Goal: Task Accomplishment & Management: Complete application form

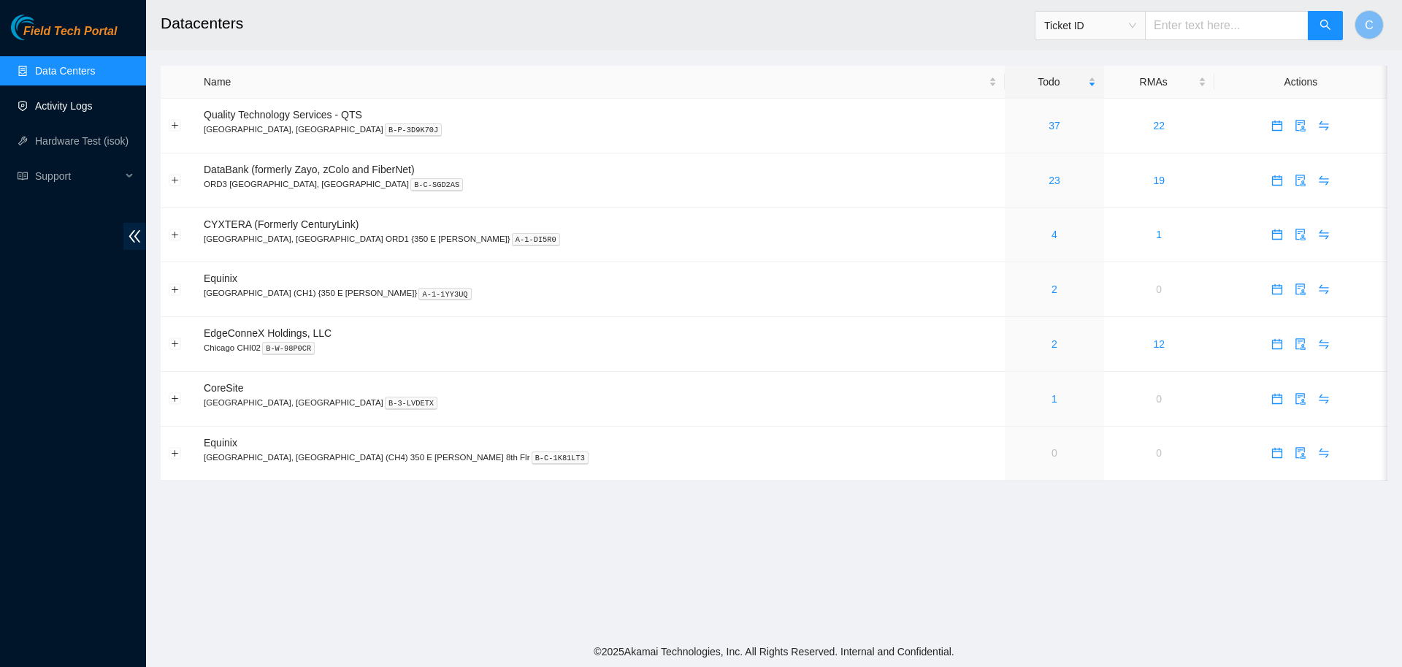
click at [59, 106] on link "Activity Logs" at bounding box center [64, 106] width 58 height 12
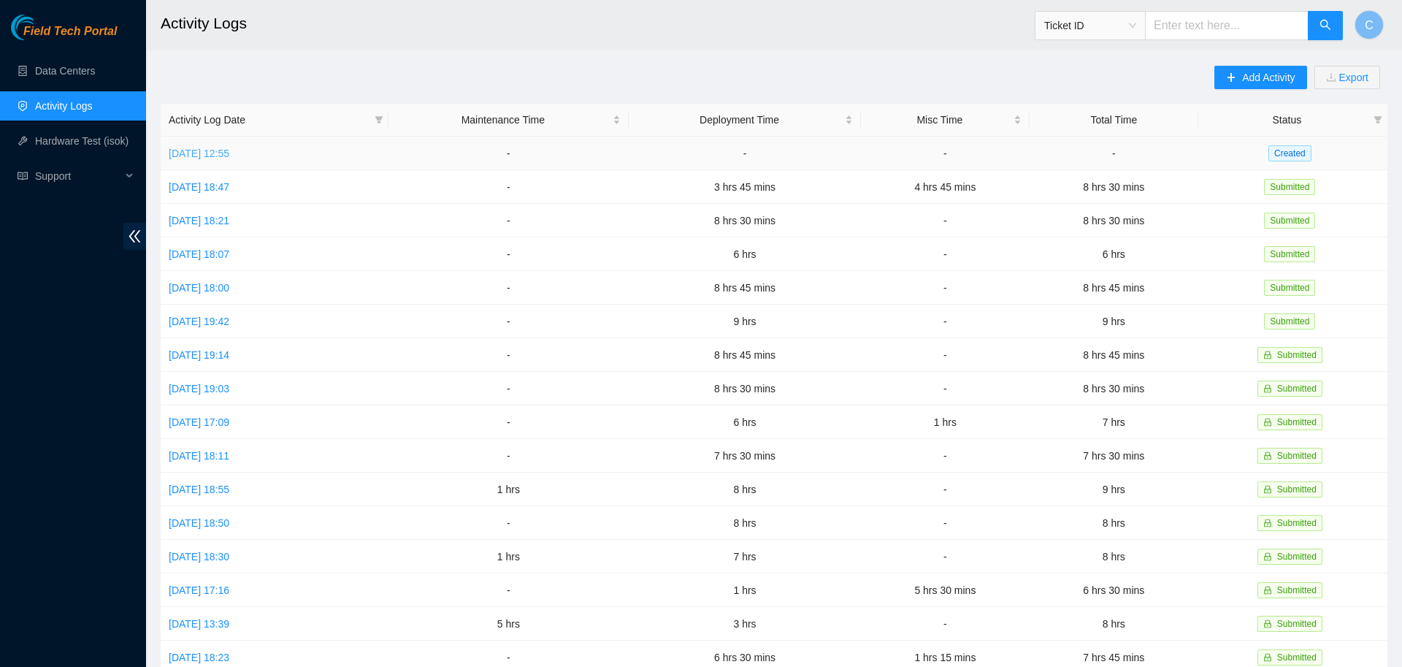
click at [219, 156] on link "[DATE] 12:55" at bounding box center [199, 154] width 61 height 12
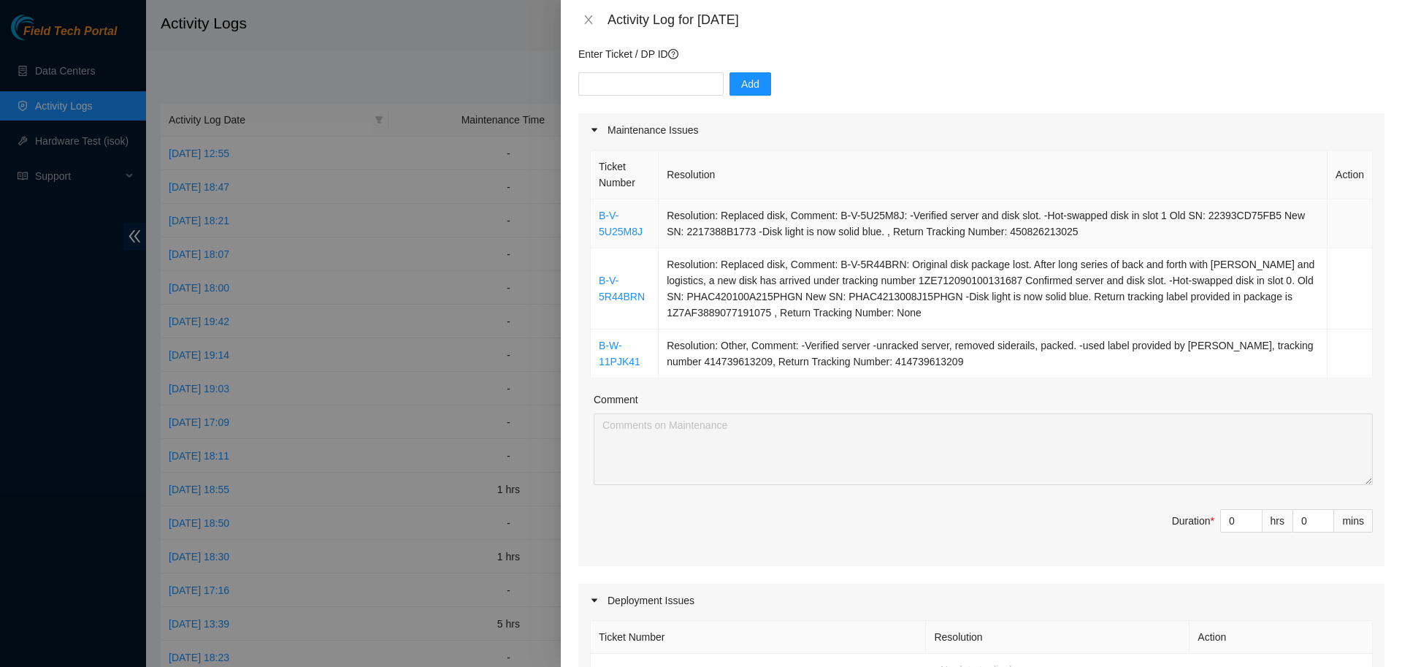
scroll to position [120, 0]
drag, startPoint x: 1236, startPoint y: 516, endPoint x: 1166, endPoint y: 498, distance: 72.4
click at [1221, 509] on input "0" at bounding box center [1241, 520] width 41 height 22
type input "3"
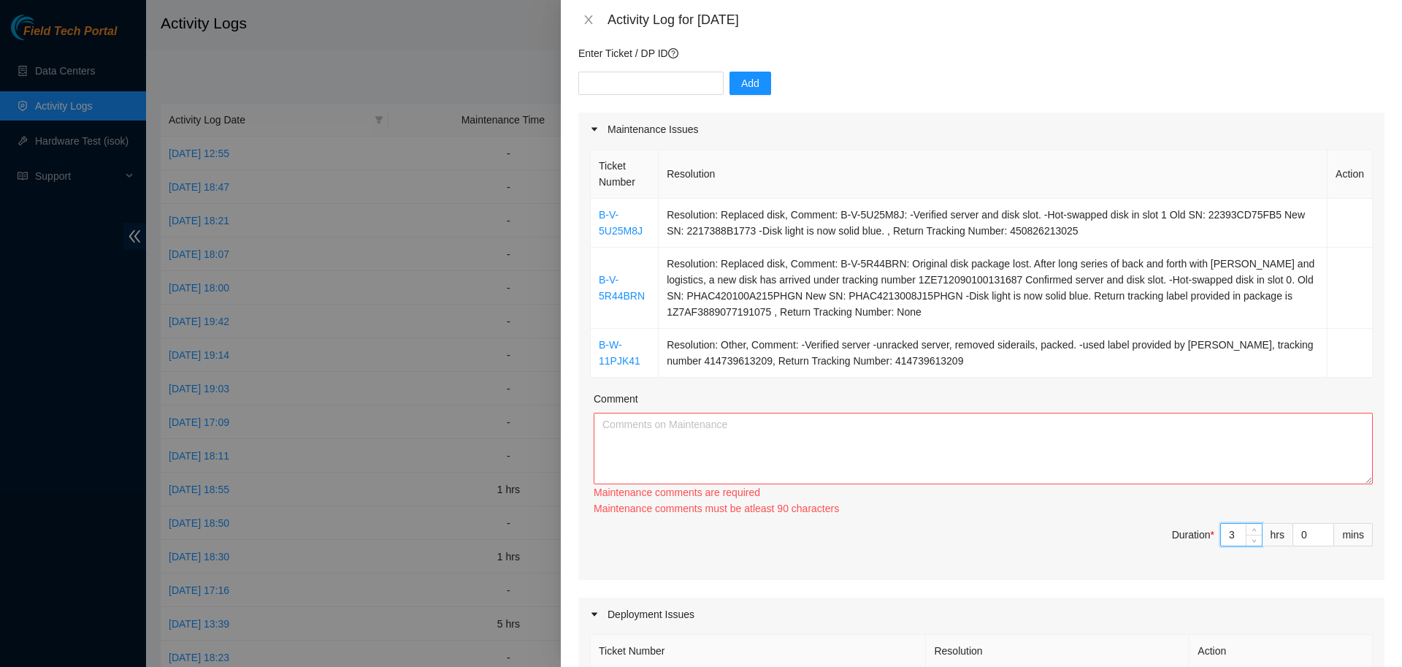
type input "3"
click at [1033, 434] on textarea "Comment" at bounding box center [983, 449] width 779 height 72
click at [945, 387] on div "Ticket Number Resolution Action B-V-5U25M8J Resolution: Replaced disk, Comment:…" at bounding box center [981, 363] width 806 height 434
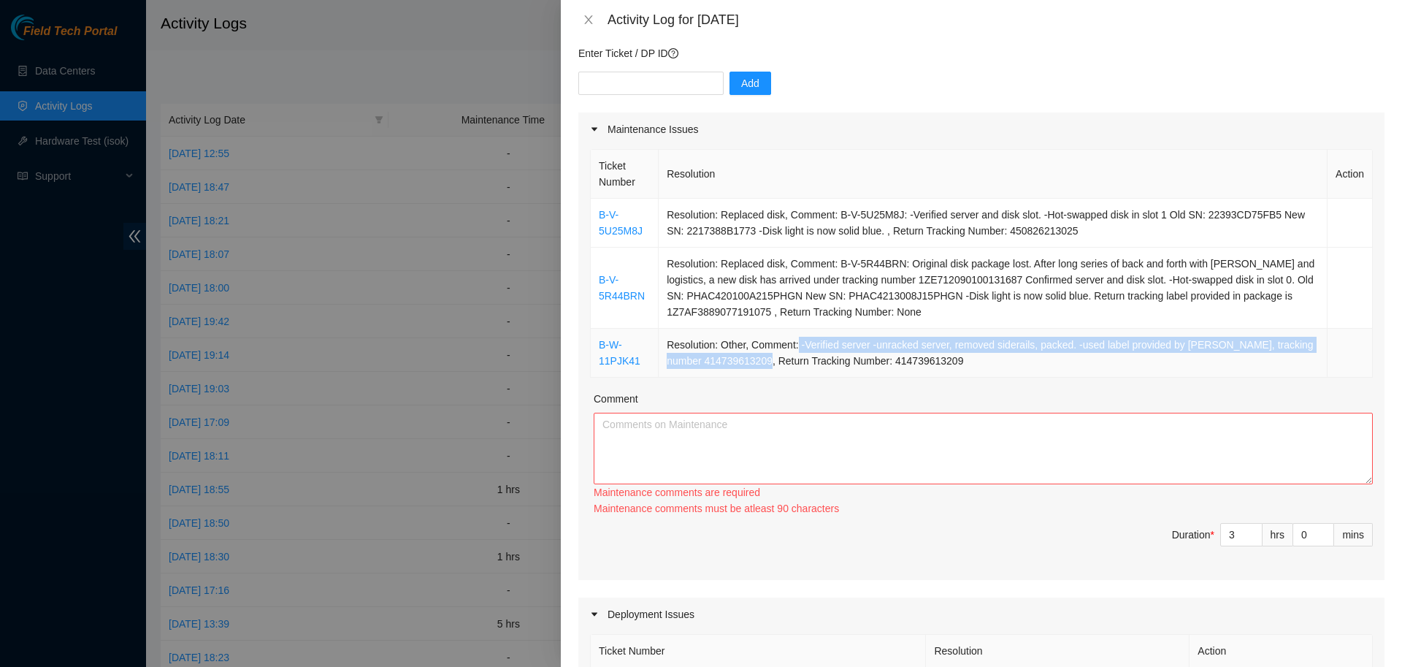
drag, startPoint x: 803, startPoint y: 343, endPoint x: 783, endPoint y: 364, distance: 28.4
click at [783, 364] on td "Resolution: Other, Comment: -Verified server -unracked server, removed siderail…" at bounding box center [993, 353] width 669 height 49
copy td "-Verified server -unracked server, removed siderails, packed. -used label provi…"
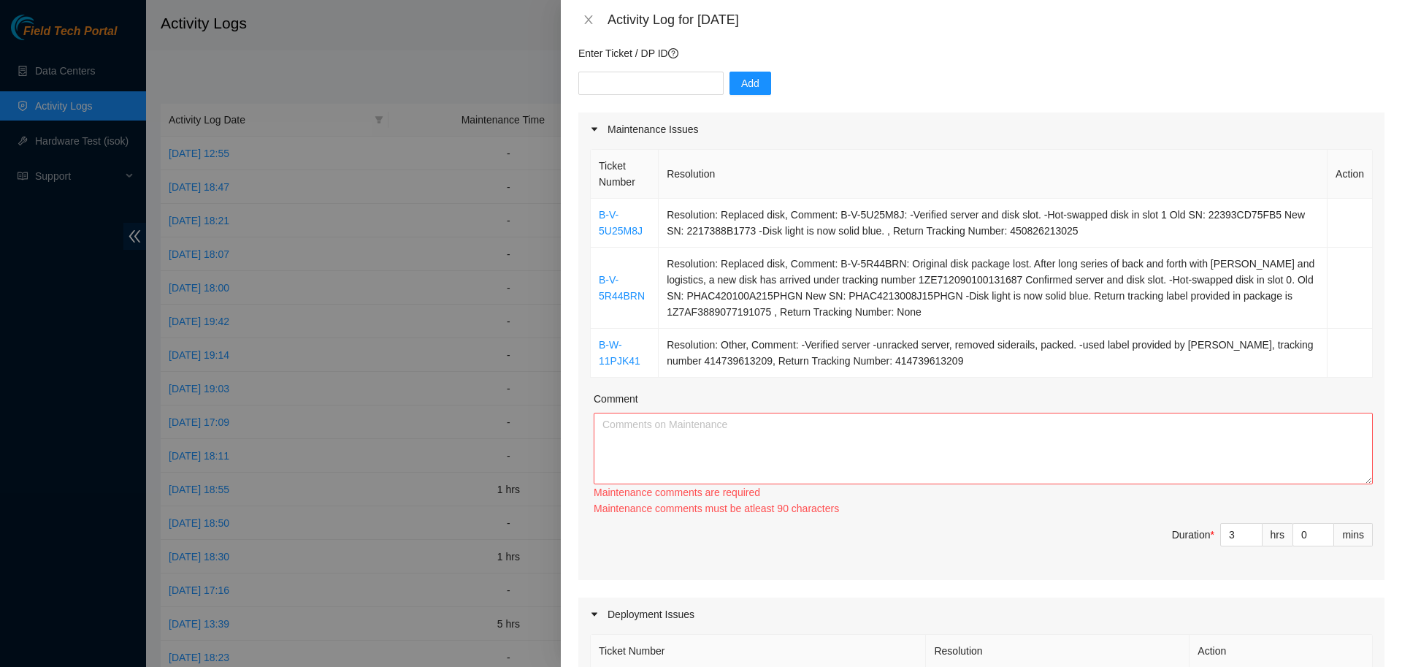
click at [890, 395] on div "Comment" at bounding box center [983, 402] width 779 height 22
drag, startPoint x: 655, startPoint y: 356, endPoint x: 578, endPoint y: 345, distance: 78.2
click at [578, 345] on div "Maintenance Issues Ticket Number Resolution Action B-V-5U25M8J Resolution: Repl…" at bounding box center [981, 345] width 806 height 467
copy link "B-W-11PJK41"
click at [884, 448] on textarea "Comment" at bounding box center [983, 449] width 779 height 72
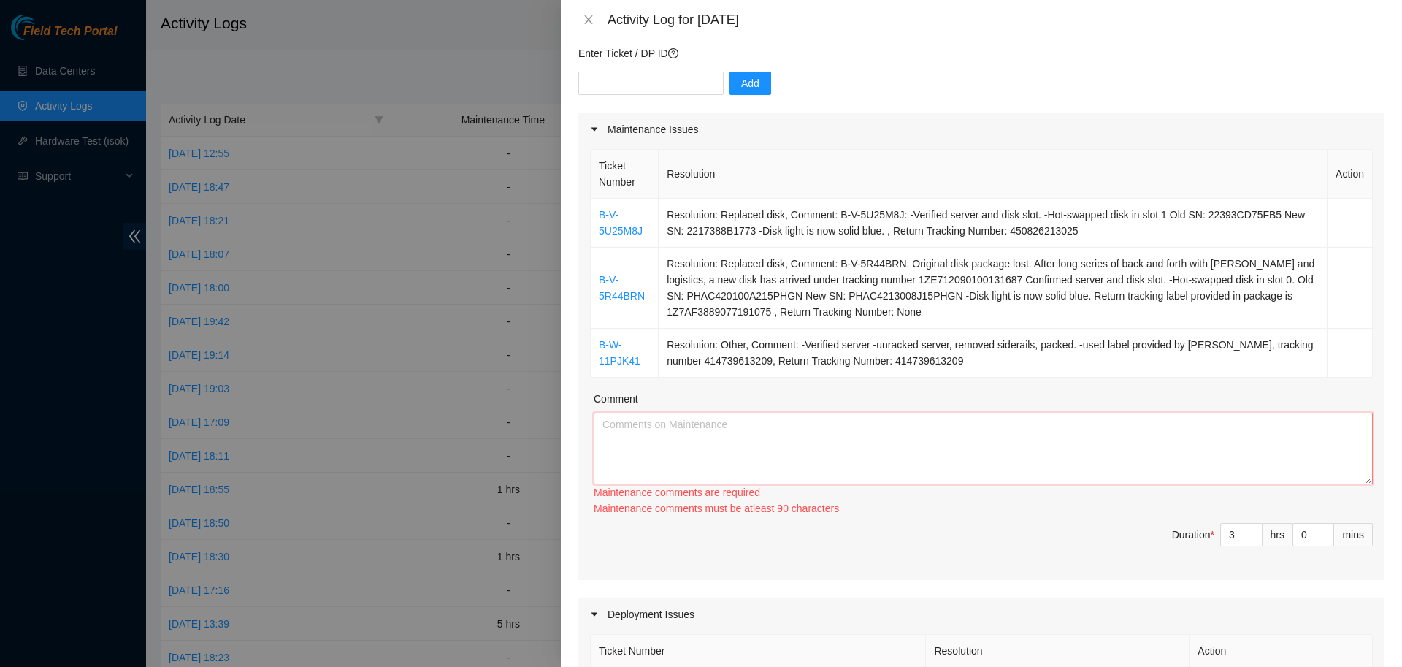
paste textarea "B-V-5R44BRN: Original disk package lost. After long series of back and forth wi…"
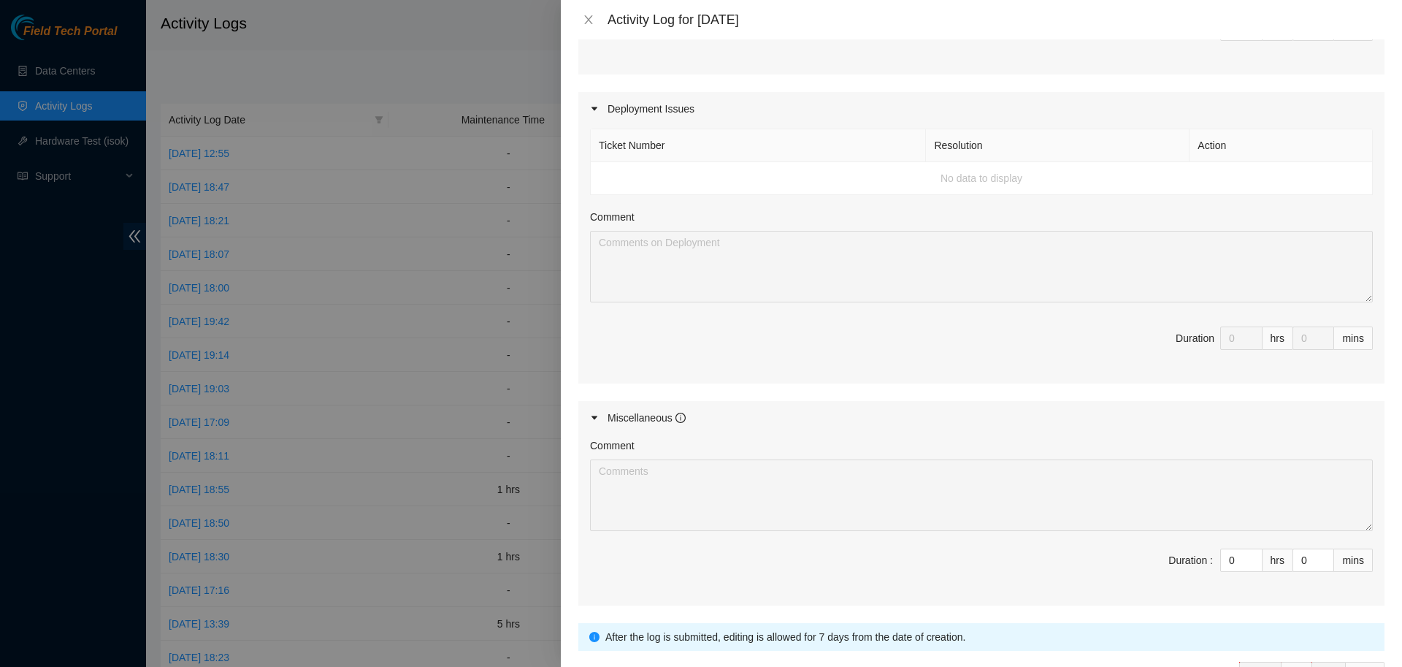
scroll to position [0, 0]
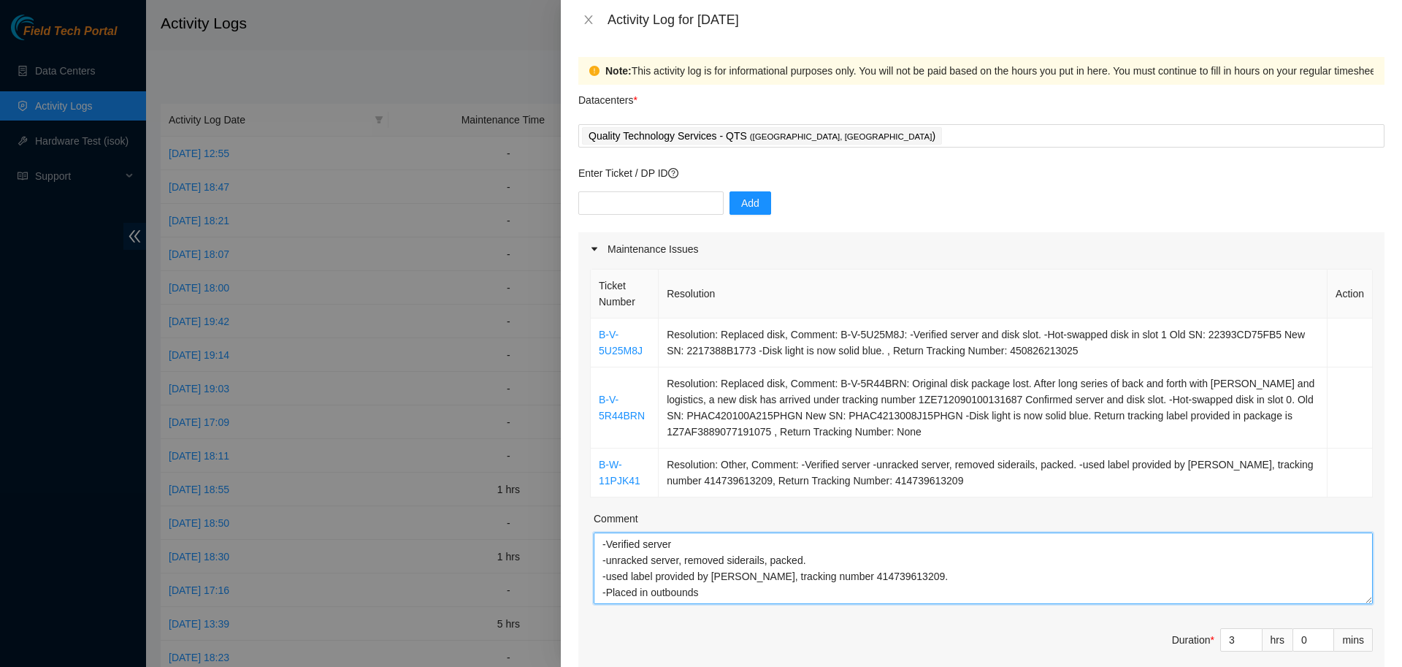
type textarea "B-V-5R44BRN: Original disk package lost. After long series of back and forth wi…"
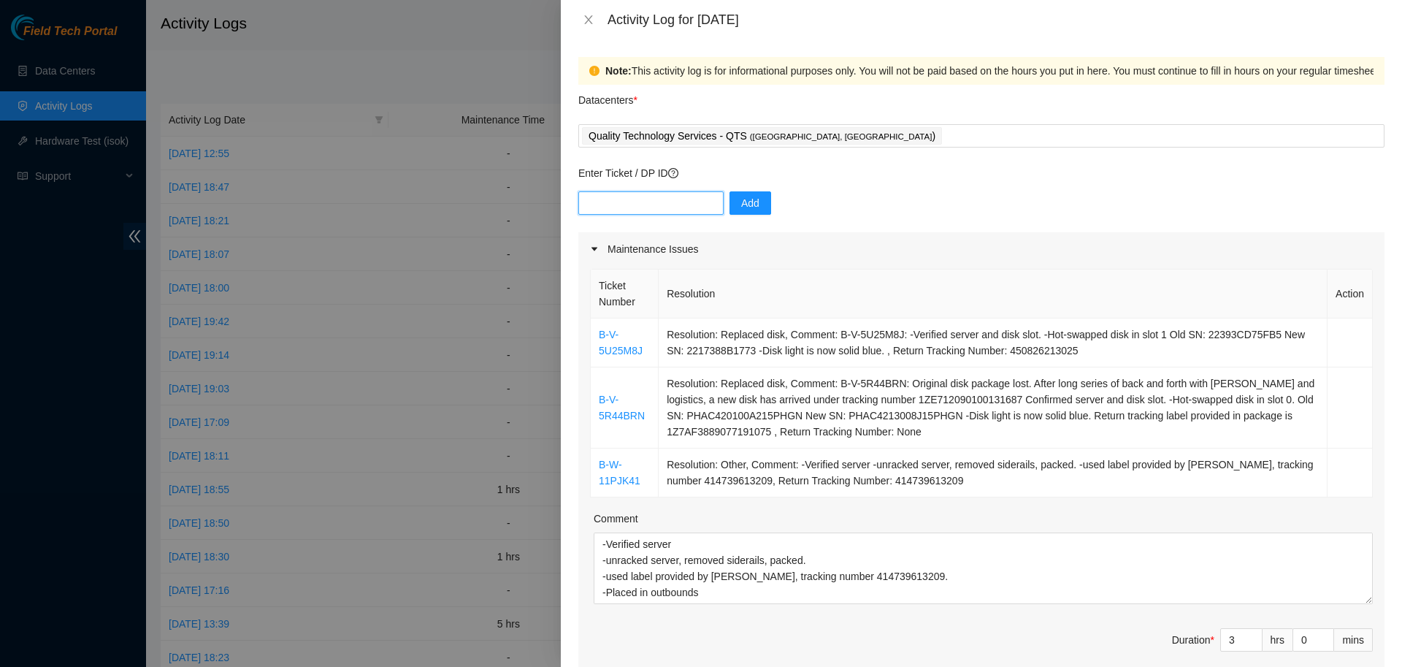
click at [618, 196] on input "text" at bounding box center [650, 202] width 145 height 23
paste input "DP79608"
type input "DP79608"
click at [748, 207] on span "Add" at bounding box center [750, 203] width 18 height 16
click at [631, 208] on input "text" at bounding box center [650, 202] width 145 height 23
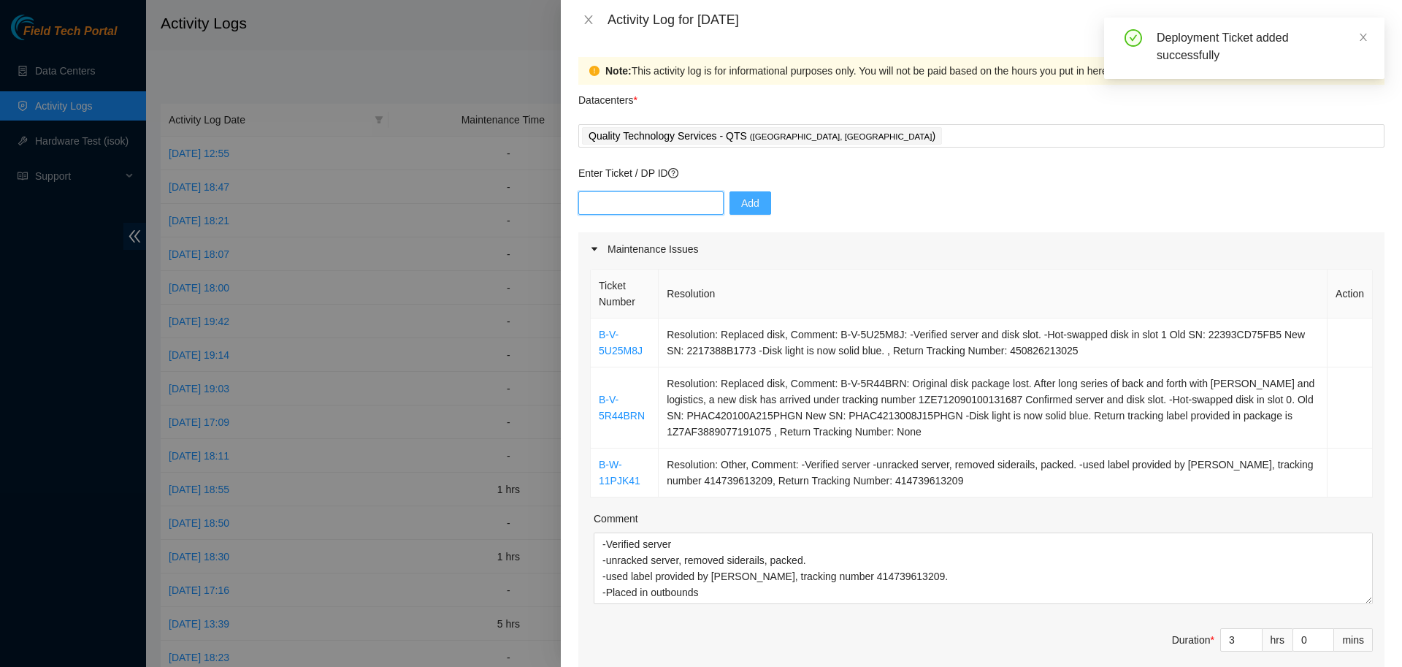
paste input "DP79607"
type input "DP79607"
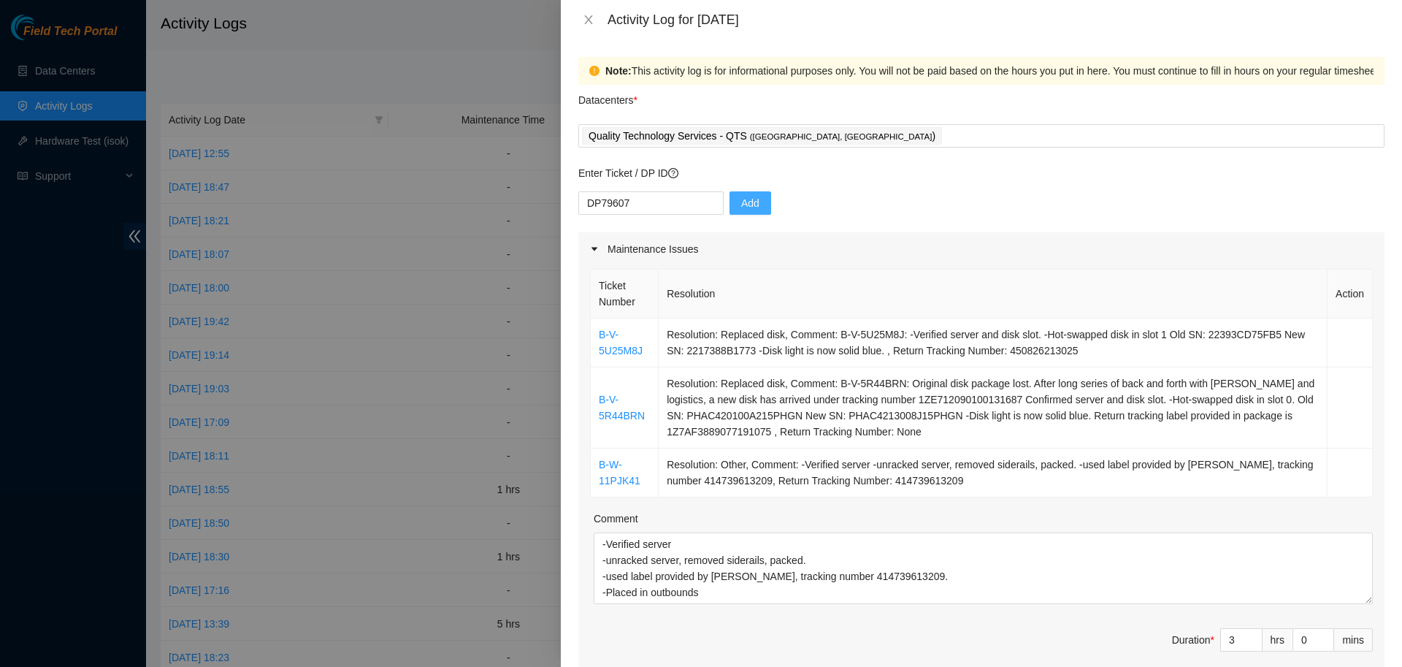
click at [754, 208] on button "Add" at bounding box center [751, 202] width 42 height 23
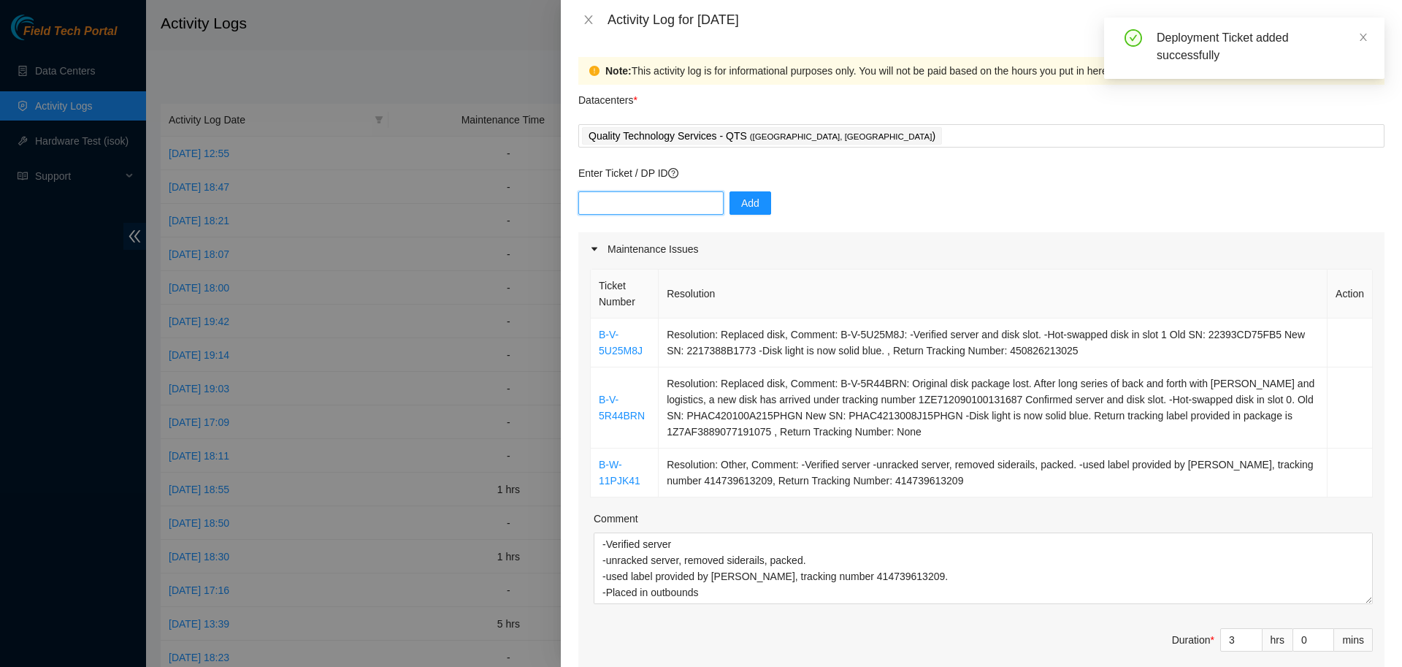
click at [646, 204] on input "text" at bounding box center [650, 202] width 145 height 23
paste input "DP79605"
paste input "DP79604"
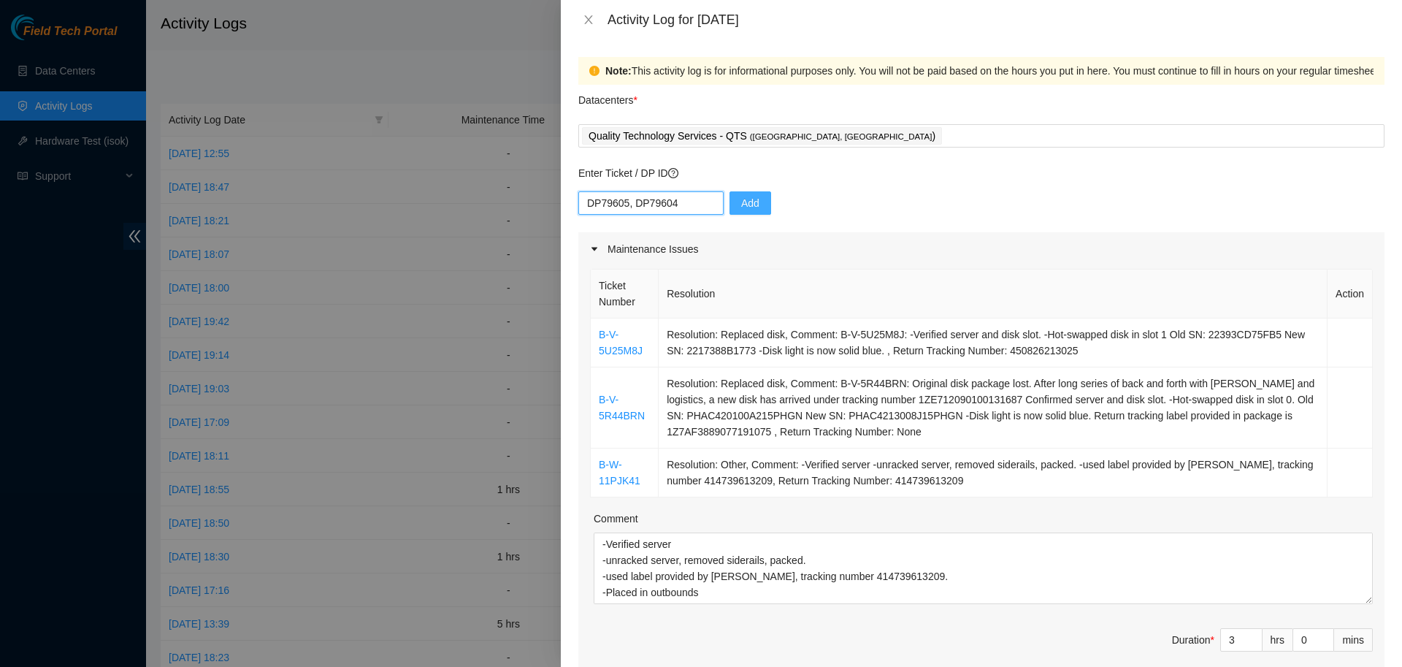
type input "DP79605, DP79604"
click at [730, 203] on button "Add" at bounding box center [751, 202] width 42 height 23
click at [697, 188] on div "Enter Ticket / DP ID Add" at bounding box center [981, 198] width 806 height 67
click at [682, 198] on input "text" at bounding box center [650, 202] width 145 height 23
paste input "DP79605"
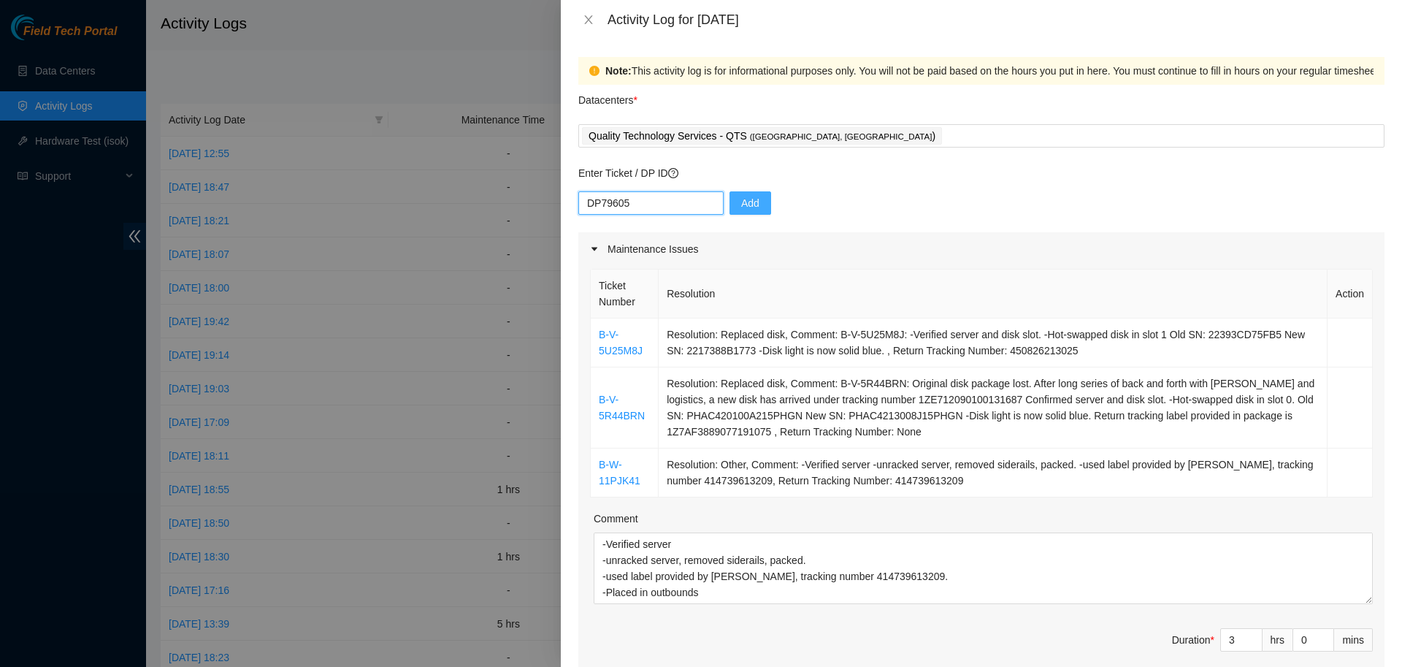
type input "DP79605"
click at [744, 210] on span "Add" at bounding box center [750, 203] width 18 height 16
click at [634, 201] on input "text" at bounding box center [650, 202] width 145 height 23
paste input "DP79604"
type input "DP79604"
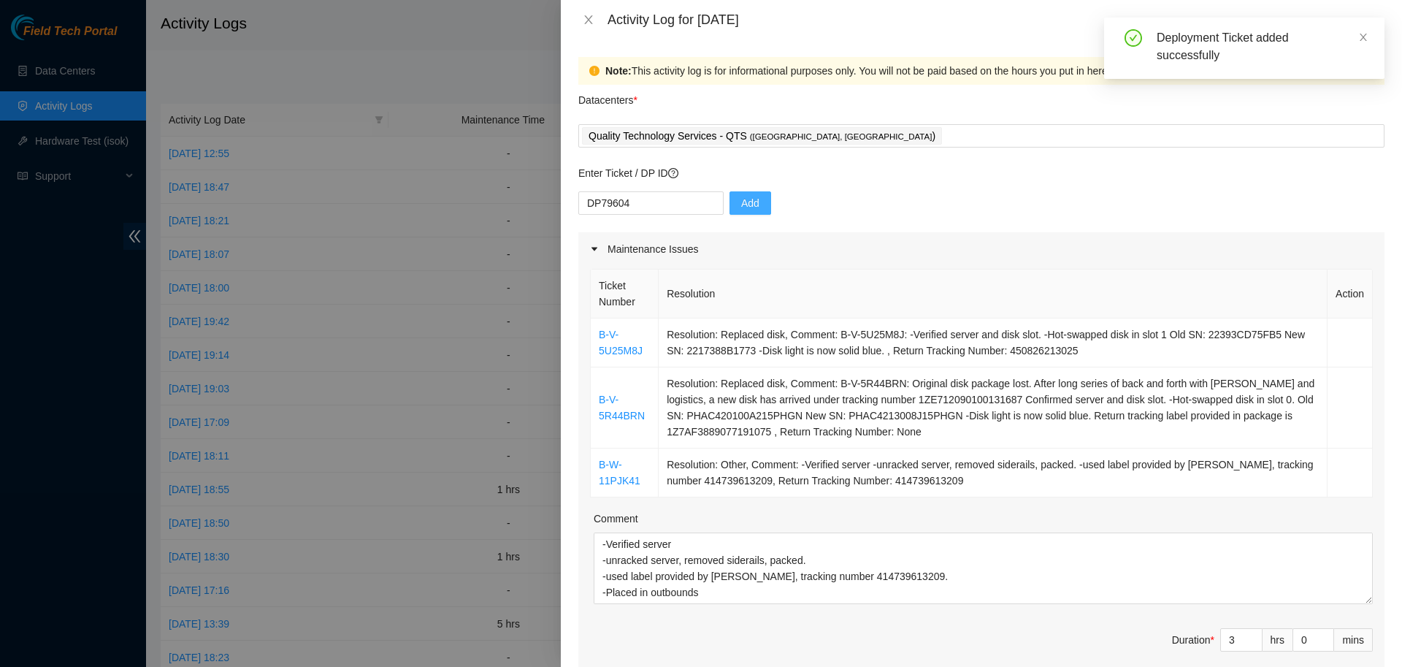
click at [742, 212] on button "Add" at bounding box center [751, 202] width 42 height 23
click at [665, 198] on input "text" at bounding box center [650, 202] width 145 height 23
paste input "DP77230"
type input "DP77230"
click at [751, 210] on button "Add" at bounding box center [751, 202] width 42 height 23
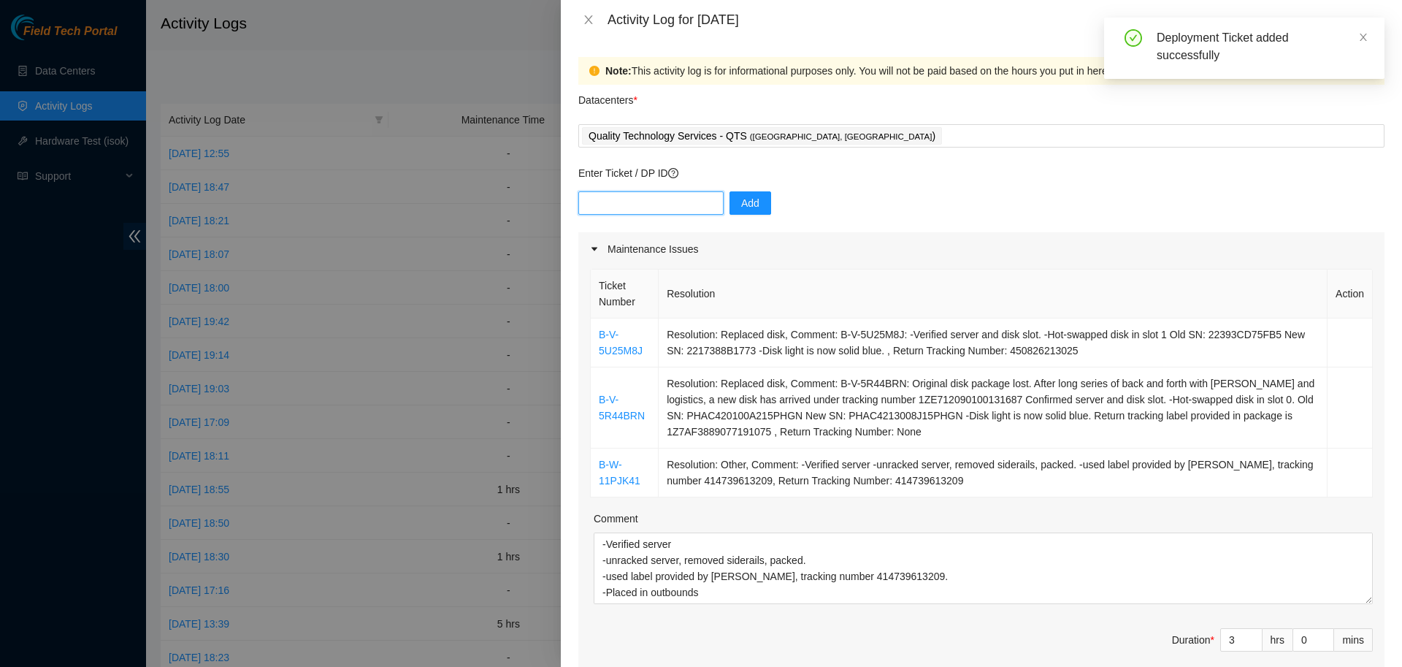
click at [648, 202] on input "text" at bounding box center [650, 202] width 145 height 23
paste input "DP77231"
type input "DP77231"
click at [741, 208] on span "Add" at bounding box center [750, 203] width 18 height 16
click at [648, 199] on input "text" at bounding box center [650, 202] width 145 height 23
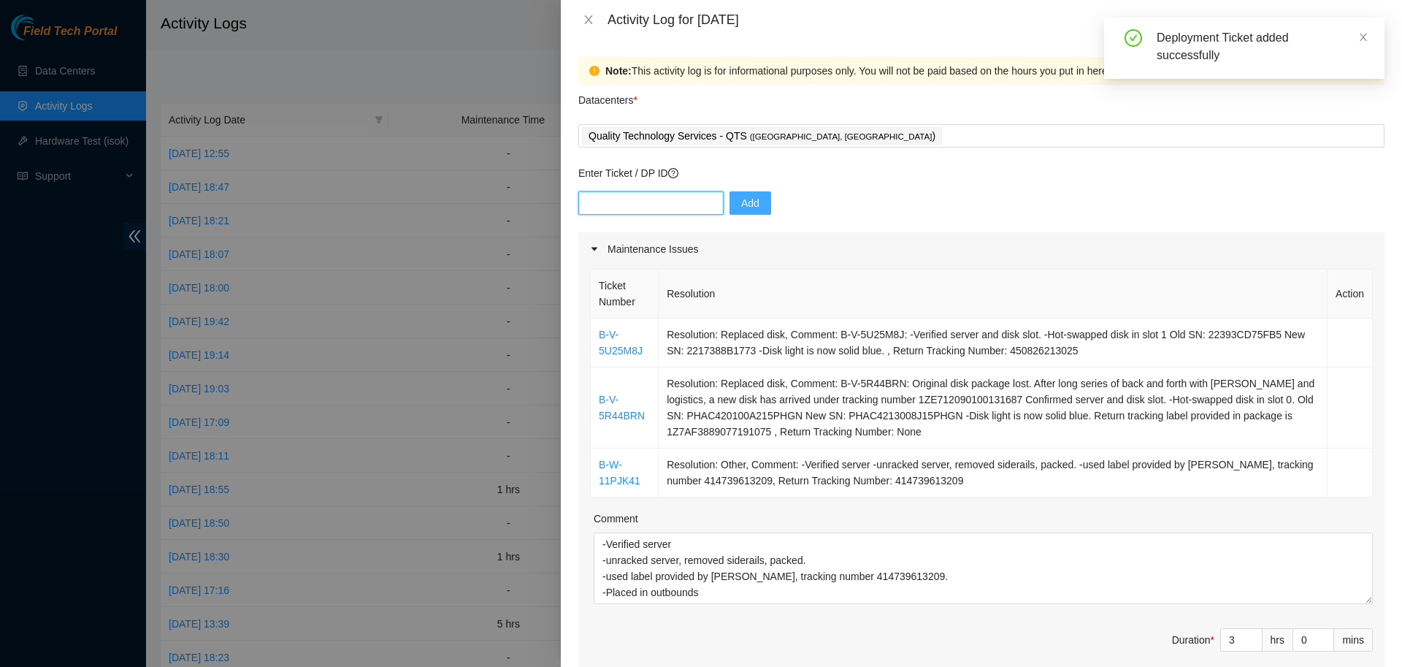
paste input "DP77232"
type input "DP77232"
click at [735, 213] on button "Add" at bounding box center [751, 202] width 42 height 23
click at [674, 206] on input "text" at bounding box center [650, 202] width 145 height 23
paste input "DP77234"
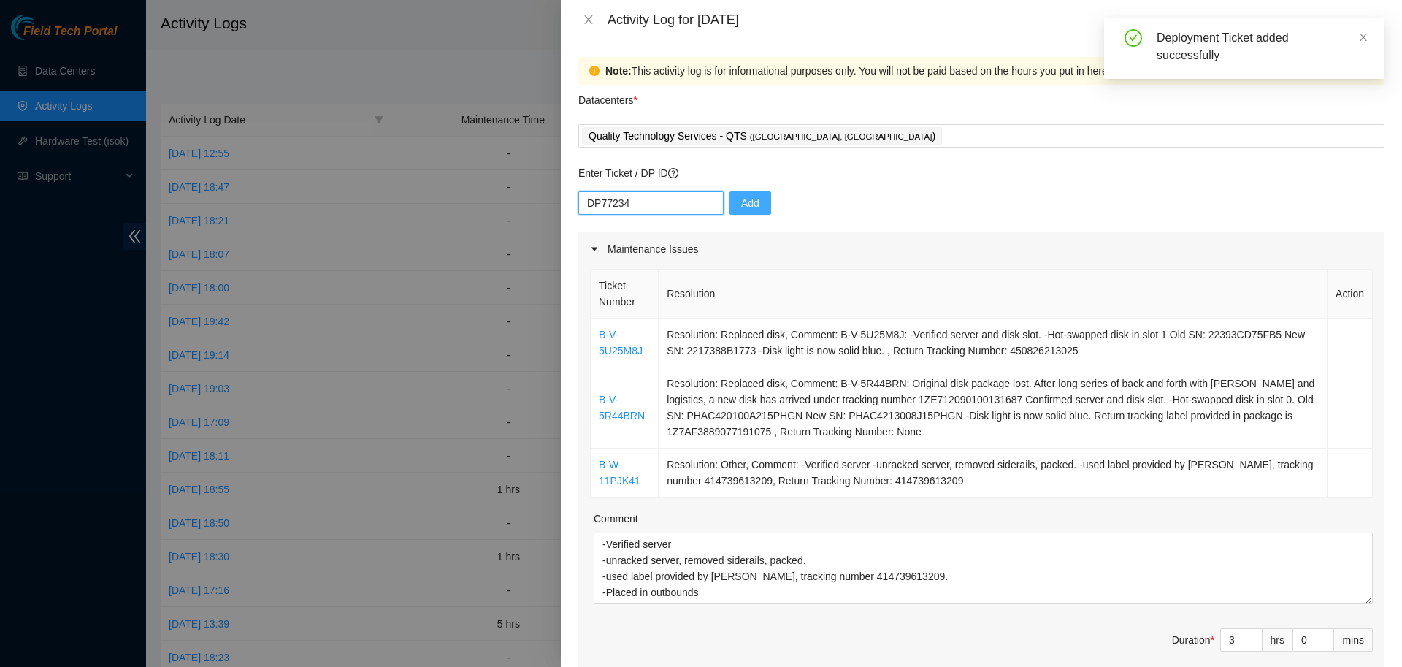
type input "DP77234"
click at [741, 210] on span "Add" at bounding box center [750, 203] width 18 height 16
click at [665, 203] on input "text" at bounding box center [650, 202] width 145 height 23
paste input "DP77233"
type input "DP77233"
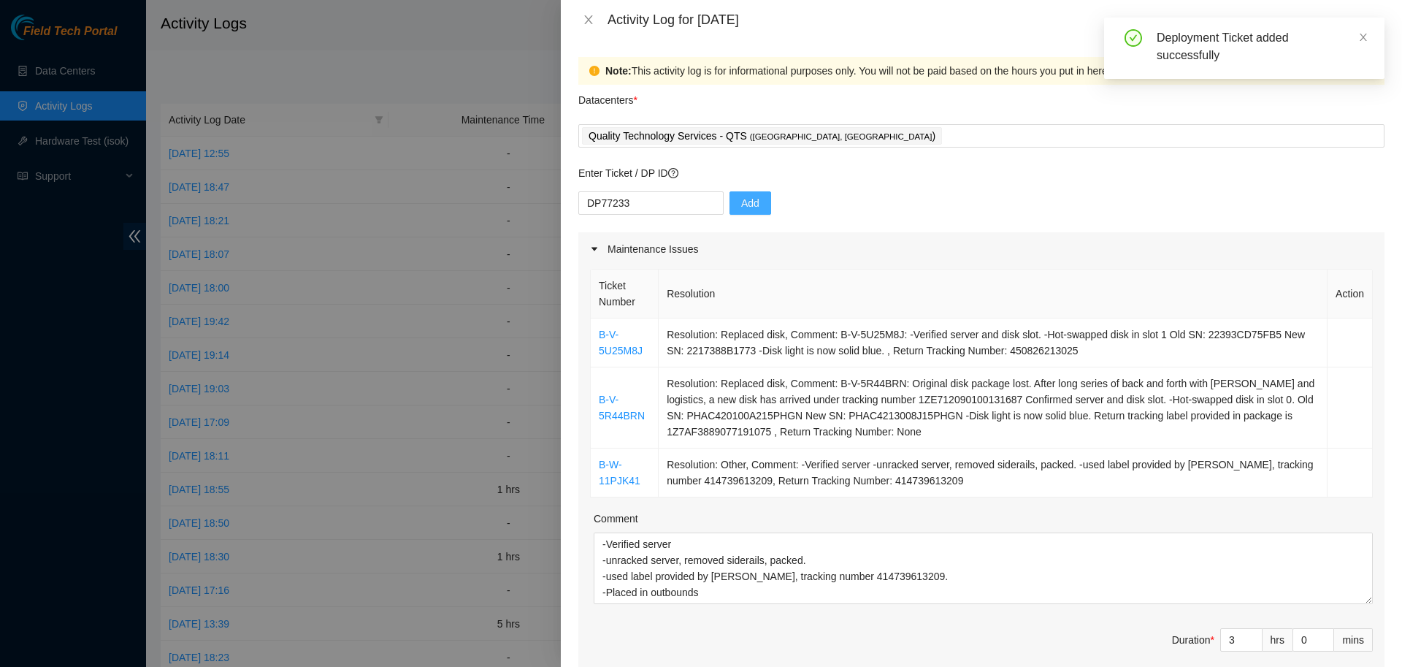
click at [741, 204] on span "Add" at bounding box center [750, 203] width 18 height 16
click at [642, 202] on input "text" at bounding box center [650, 202] width 145 height 23
paste input "DP77235"
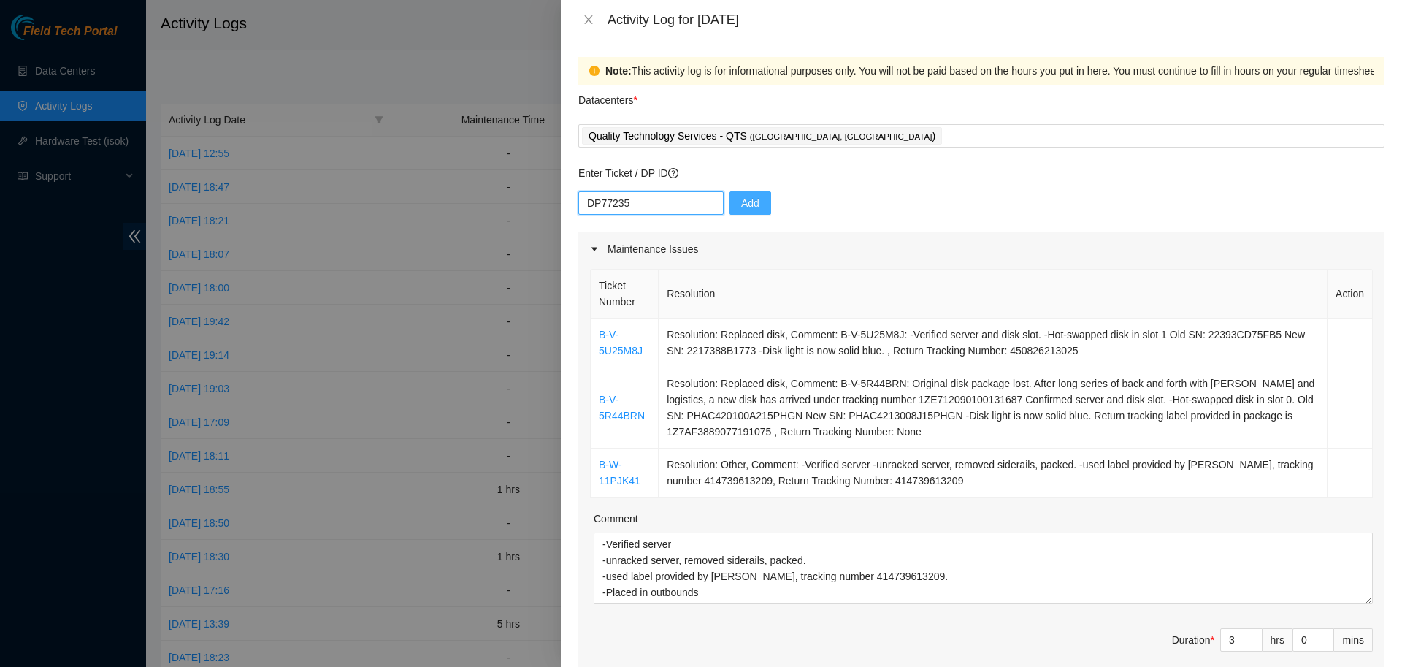
type input "DP77235"
click at [741, 208] on span "Add" at bounding box center [750, 203] width 18 height 16
click at [656, 206] on input "text" at bounding box center [650, 202] width 145 height 23
paste input "DP79610"
type input "DP79610"
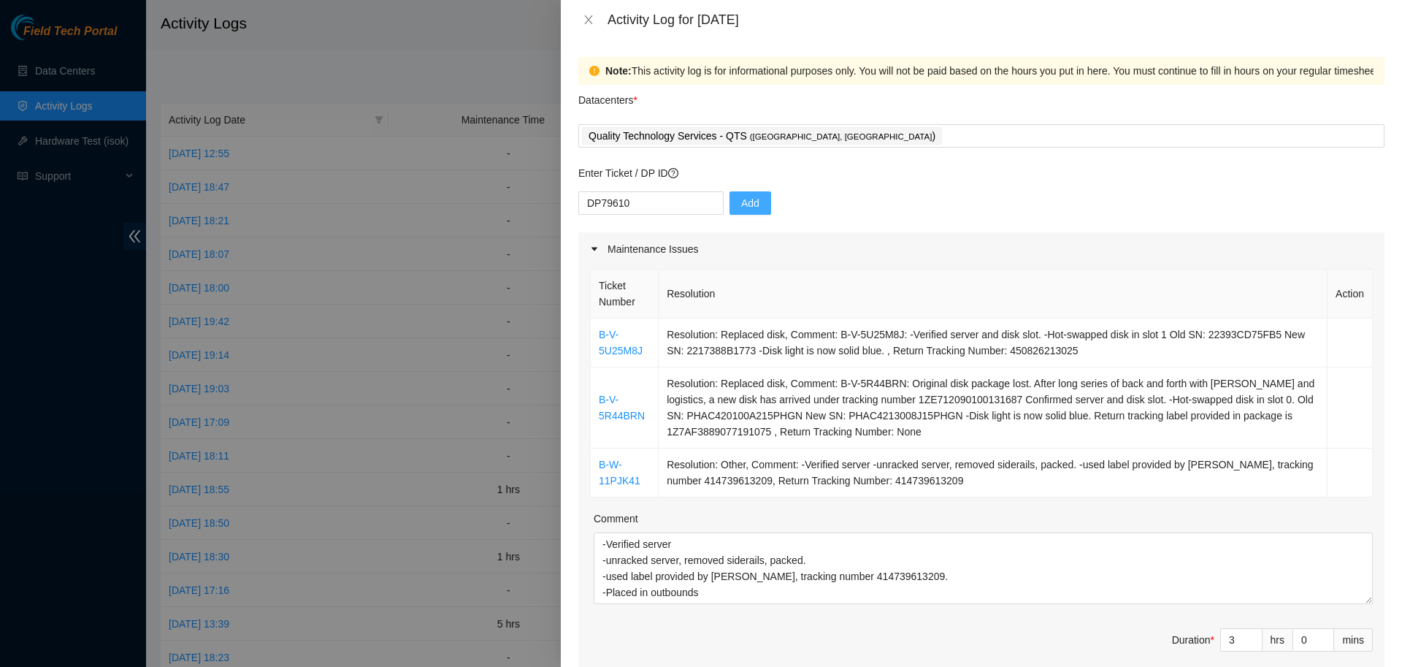
click at [743, 203] on span "Add" at bounding box center [750, 203] width 18 height 16
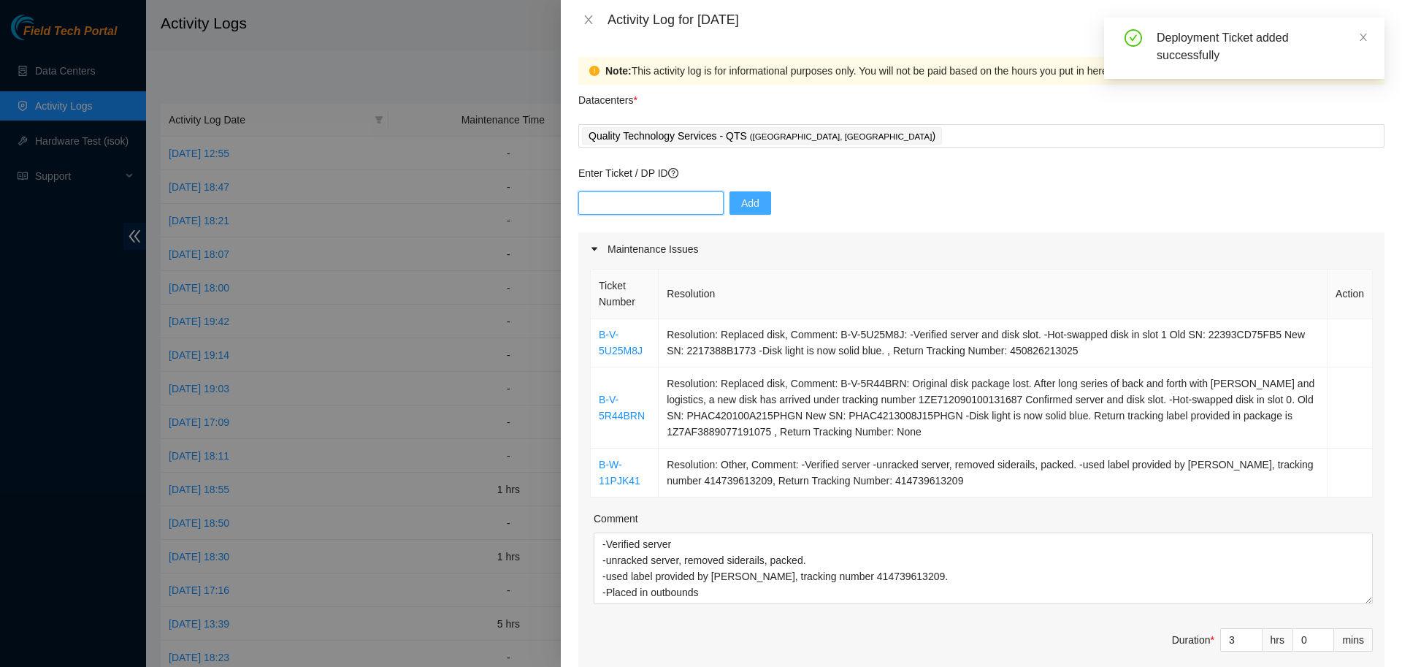
click at [613, 206] on input "text" at bounding box center [650, 202] width 145 height 23
paste input "DP79609"
type input "DP79609"
click at [753, 210] on button "Add" at bounding box center [751, 202] width 42 height 23
click at [669, 198] on input "text" at bounding box center [650, 202] width 145 height 23
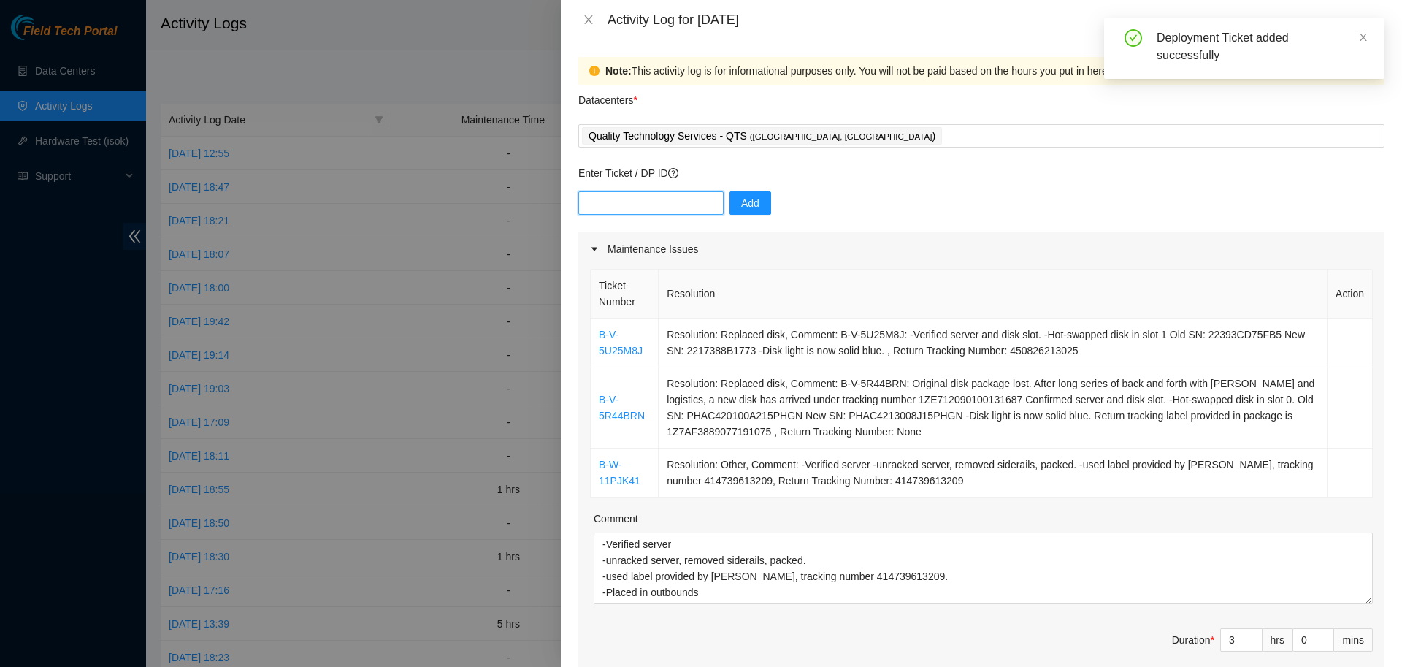
paste input "DP79611"
type input "DP79611"
click at [741, 204] on span "Add" at bounding box center [750, 203] width 18 height 16
click at [664, 201] on input "text" at bounding box center [650, 202] width 145 height 23
paste input "DP79612"
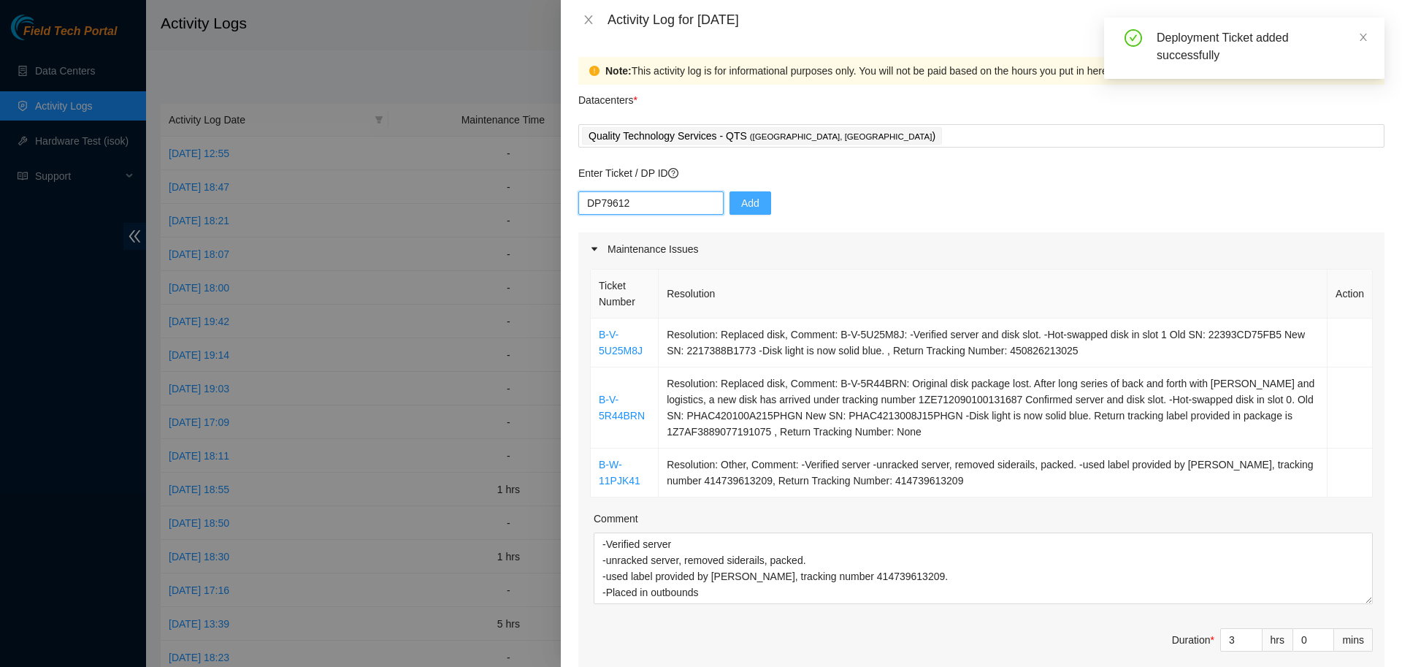
type input "DP79612"
click at [741, 202] on span "Add" at bounding box center [750, 203] width 18 height 16
click at [688, 203] on input "text" at bounding box center [650, 202] width 145 height 23
paste input "DP79613"
type input "DP79613"
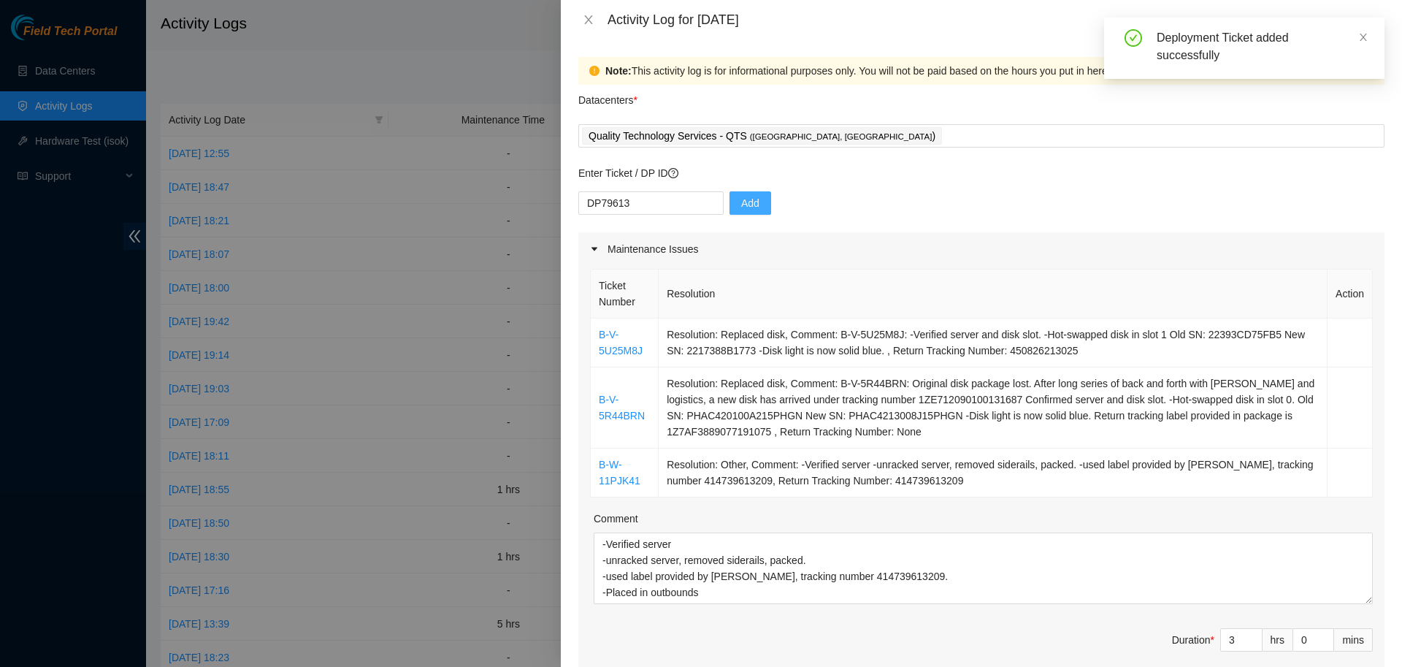
click at [730, 204] on button "Add" at bounding box center [751, 202] width 42 height 23
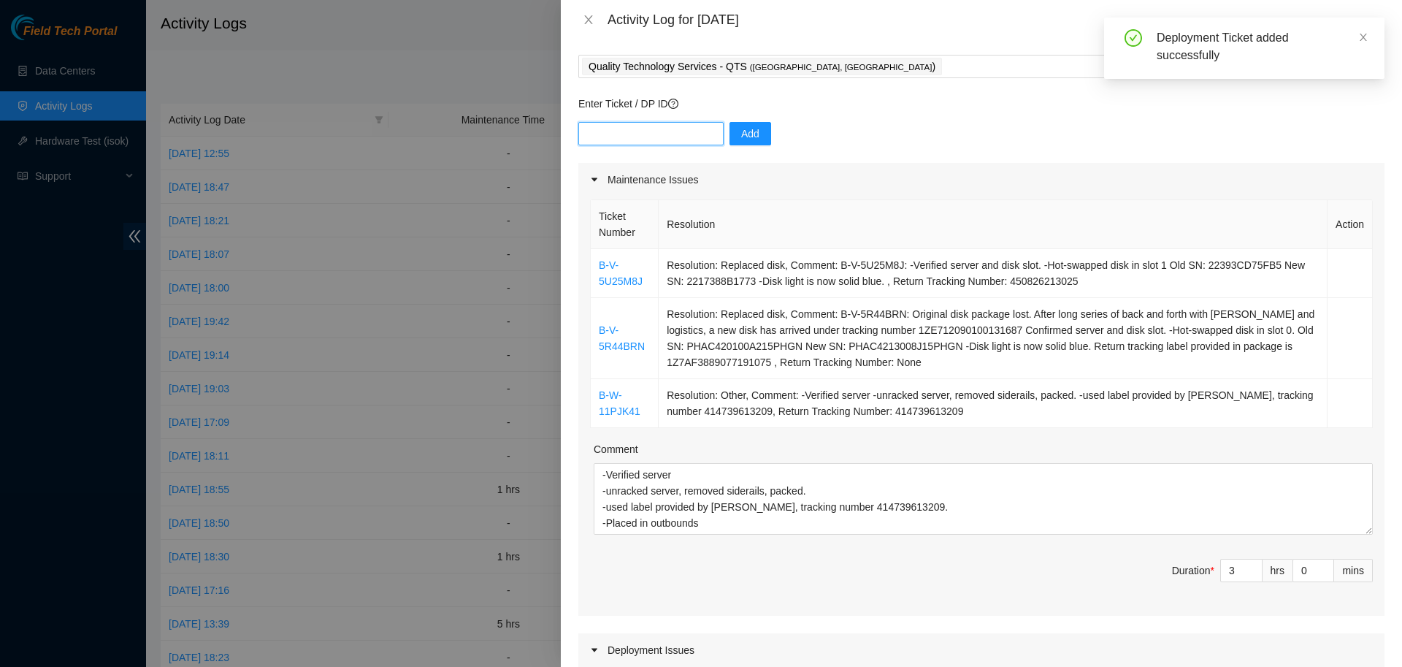
click at [673, 133] on input "text" at bounding box center [650, 133] width 145 height 23
paste input "DP79616"
type input "DP79616"
click at [730, 130] on button "Add" at bounding box center [751, 133] width 42 height 23
click at [642, 134] on input "text" at bounding box center [650, 133] width 145 height 23
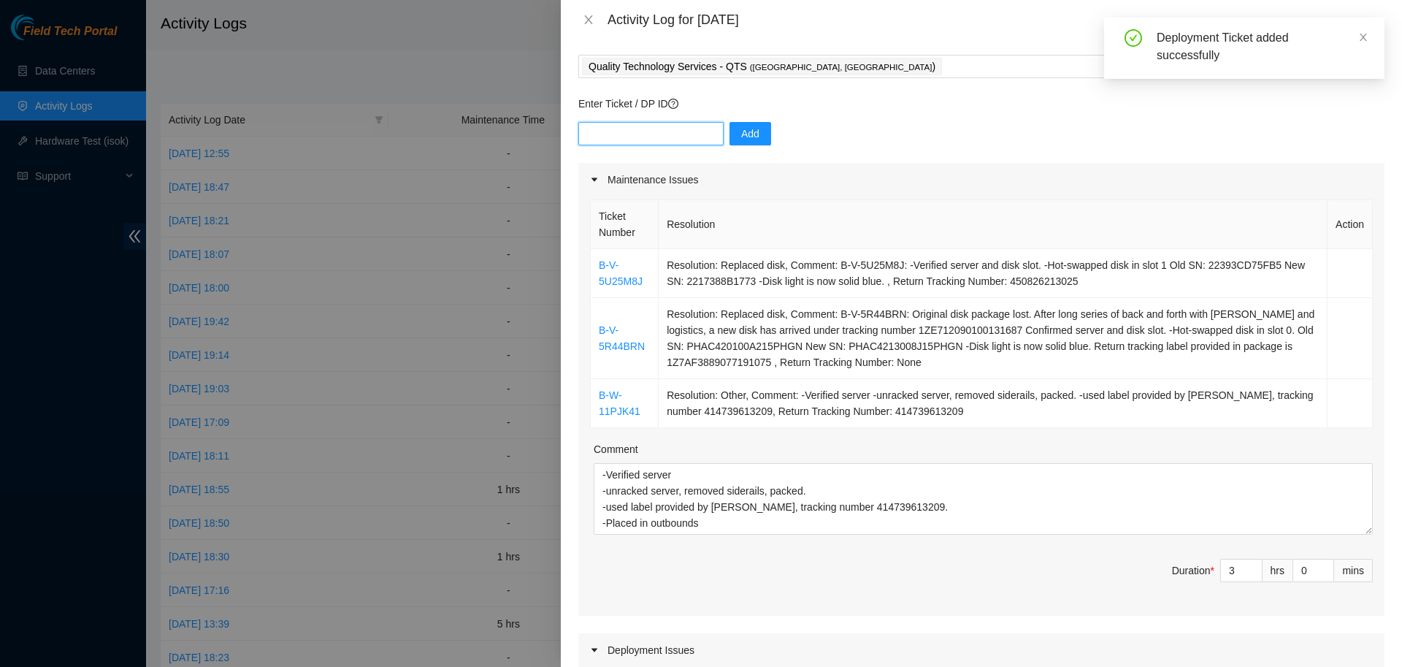
paste input "DP79617"
type input "DP79617"
click at [741, 134] on span "Add" at bounding box center [750, 134] width 18 height 16
click at [643, 136] on input "text" at bounding box center [650, 133] width 145 height 23
paste input "DP79618"
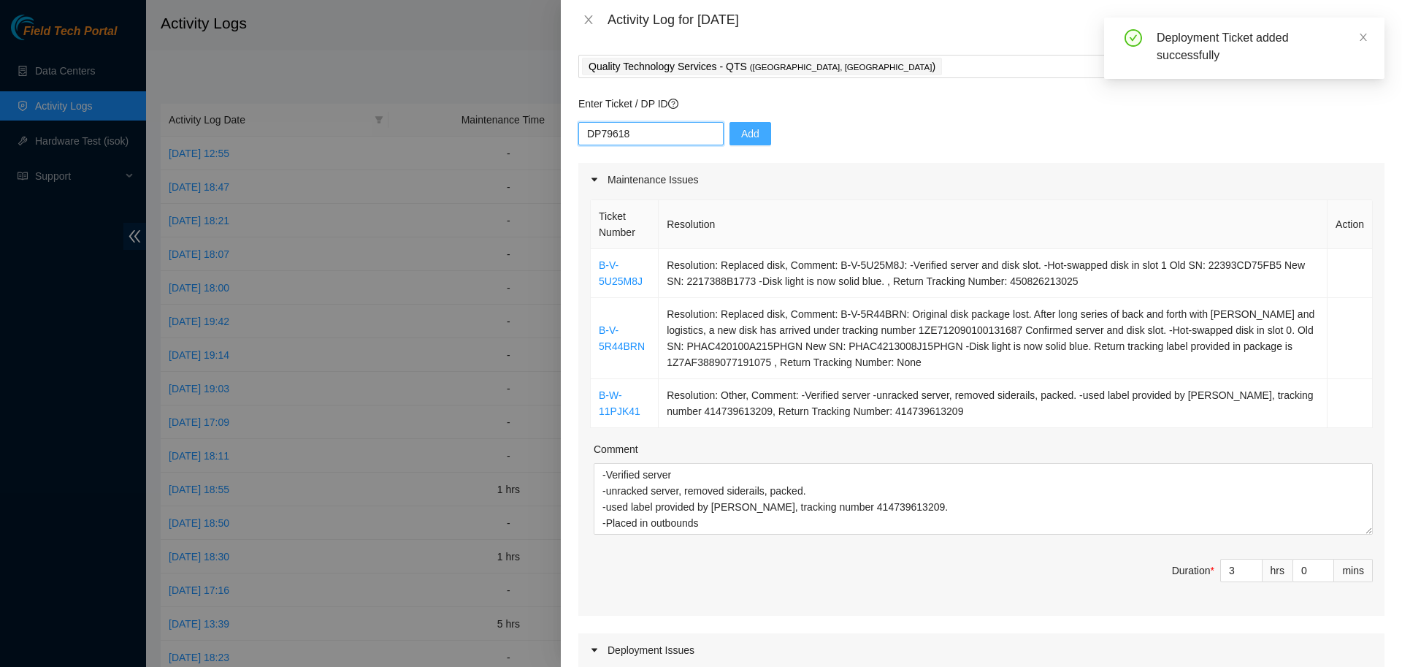
type input "DP79618"
click at [743, 134] on span "Add" at bounding box center [750, 134] width 18 height 16
click at [681, 134] on input "text" at bounding box center [650, 133] width 145 height 23
paste input "DP83719"
type input "DP83719"
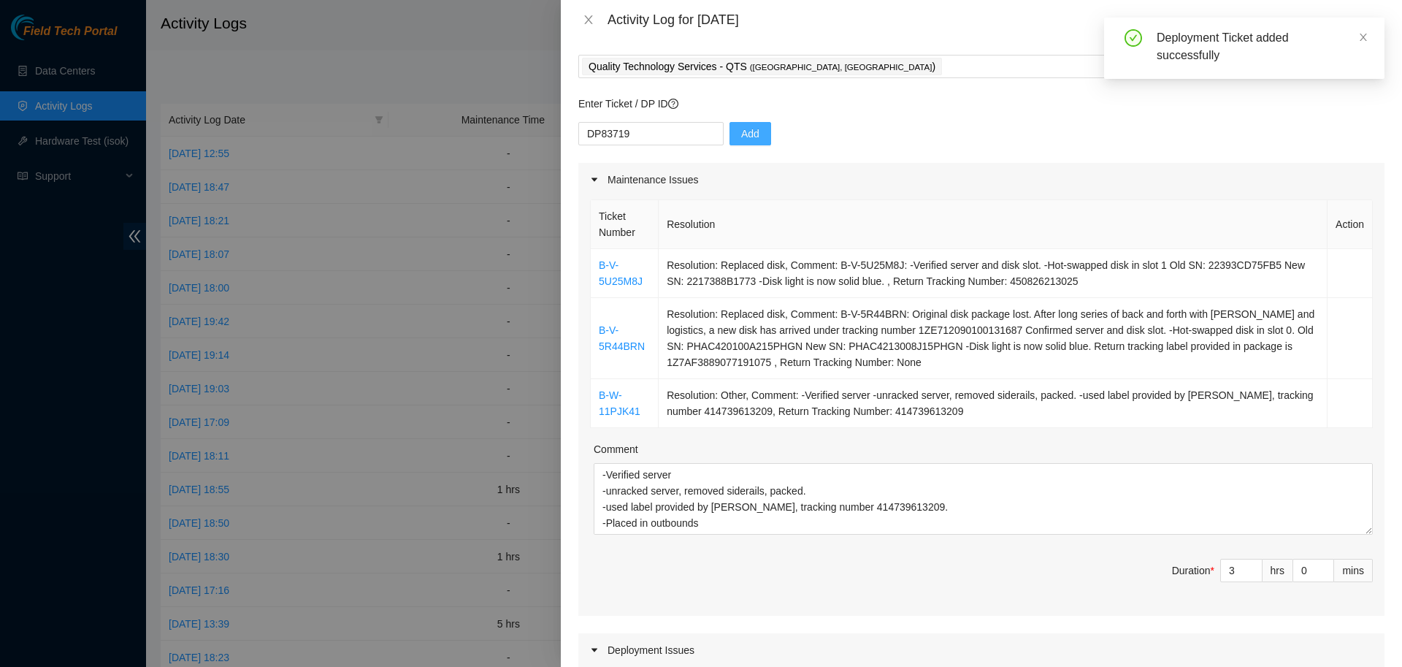
click at [730, 136] on button "Add" at bounding box center [751, 133] width 42 height 23
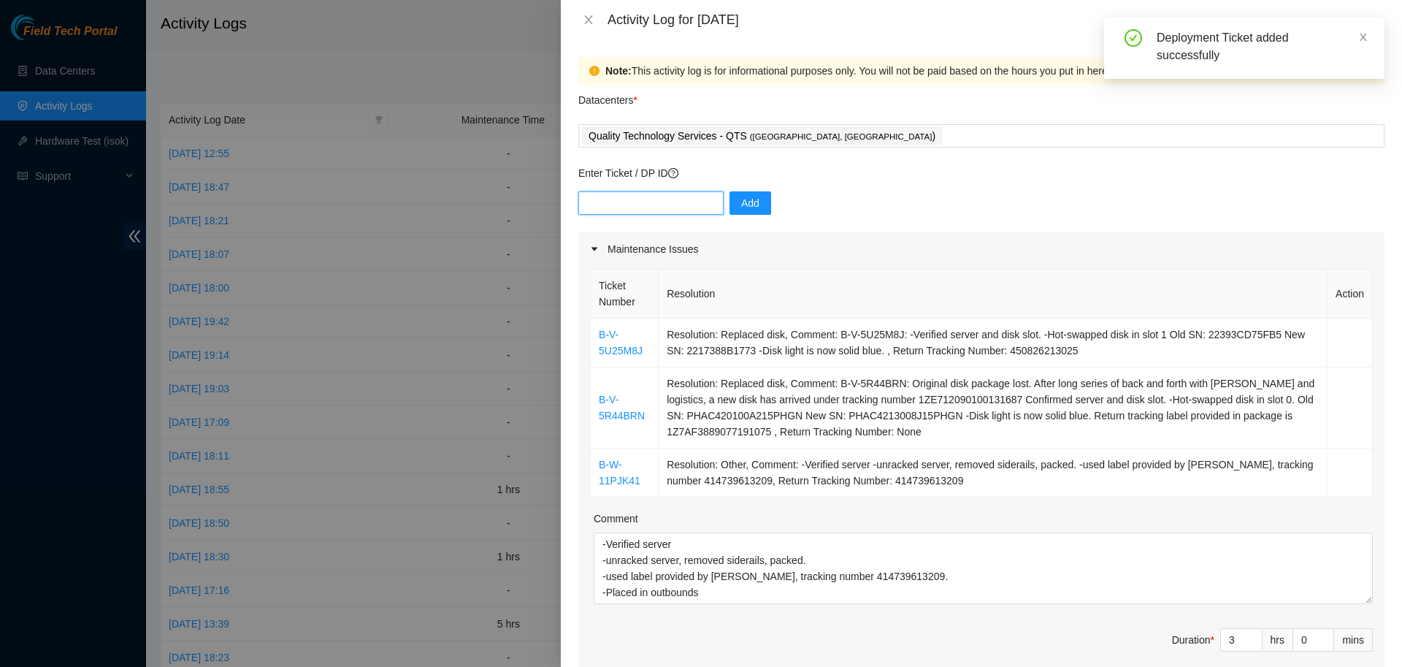
click at [650, 202] on input "text" at bounding box center [650, 202] width 145 height 23
paste input "DP83720"
type input "DP83720"
click at [745, 202] on span "Add" at bounding box center [750, 203] width 18 height 16
click at [678, 199] on input "text" at bounding box center [650, 202] width 145 height 23
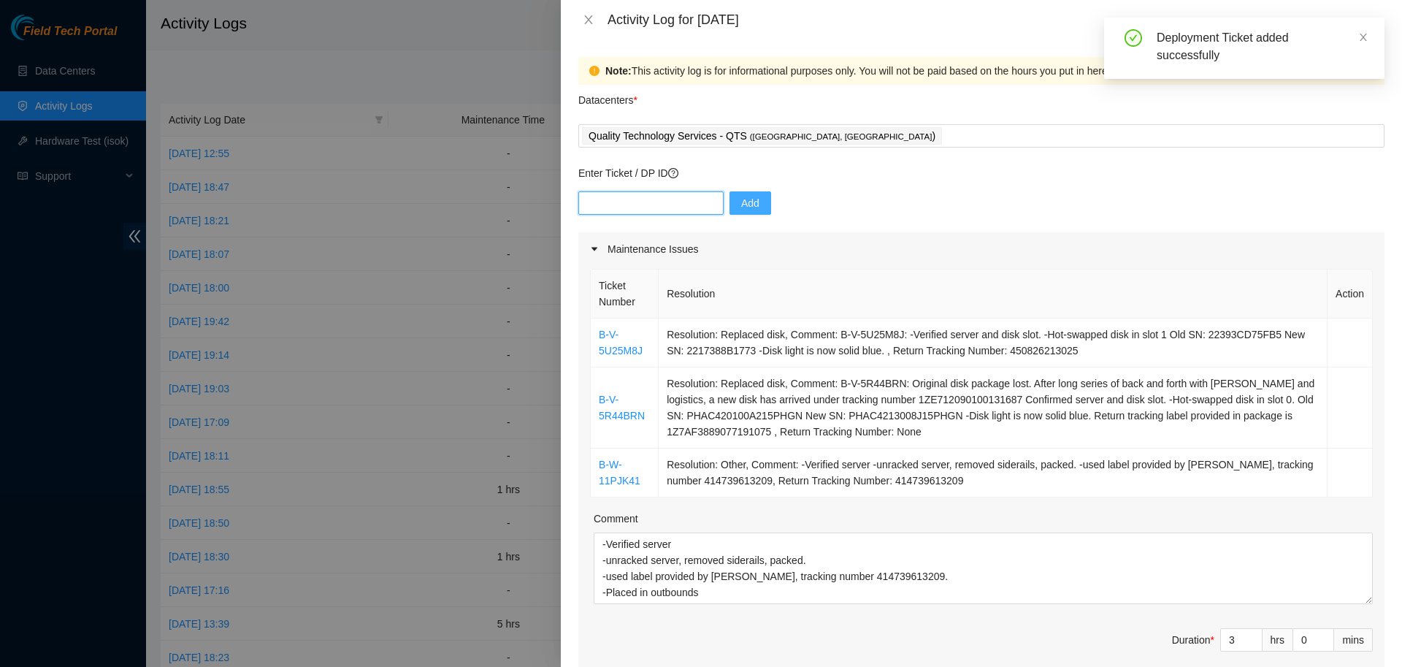
paste input "DP83721"
type input "DP83721"
click at [741, 207] on span "Add" at bounding box center [750, 203] width 18 height 16
click at [650, 201] on input "text" at bounding box center [650, 202] width 145 height 23
paste input "DP83722"
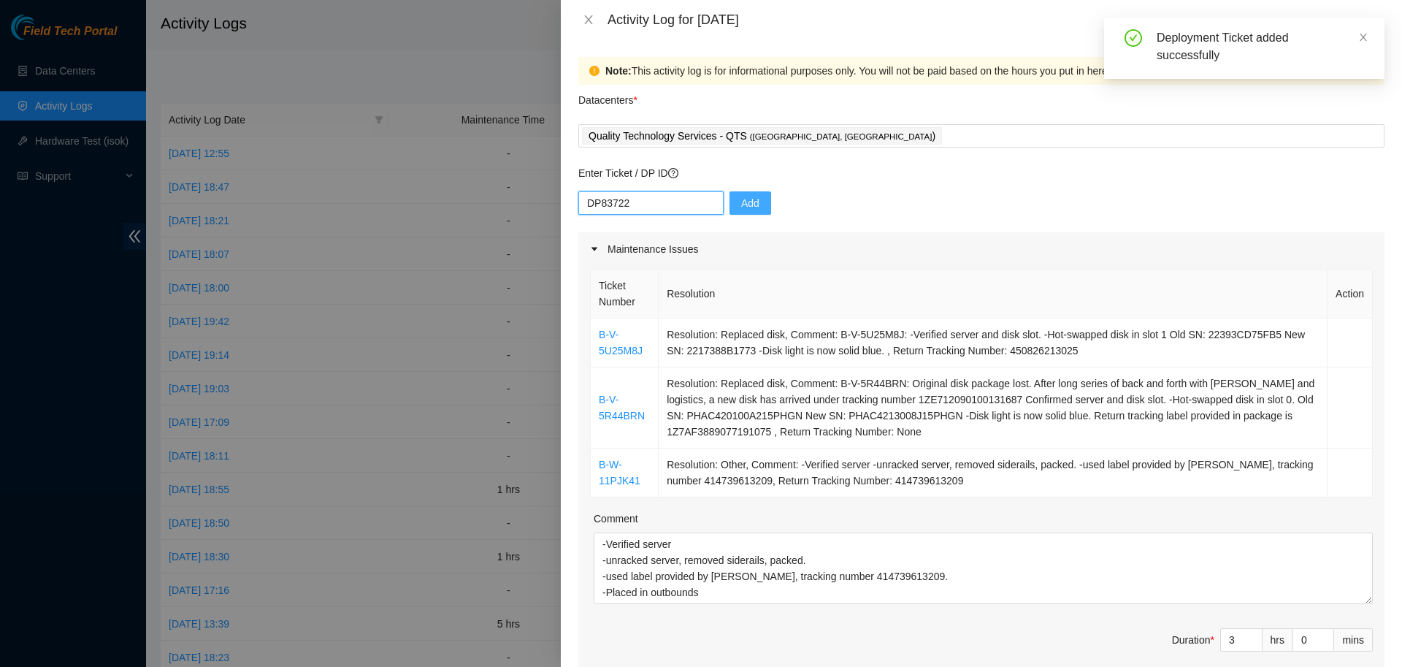
type input "DP83722"
click at [745, 203] on span "Add" at bounding box center [750, 203] width 18 height 16
click at [691, 204] on input "text" at bounding box center [650, 202] width 145 height 23
paste input "DP83723"
type input "DP83723"
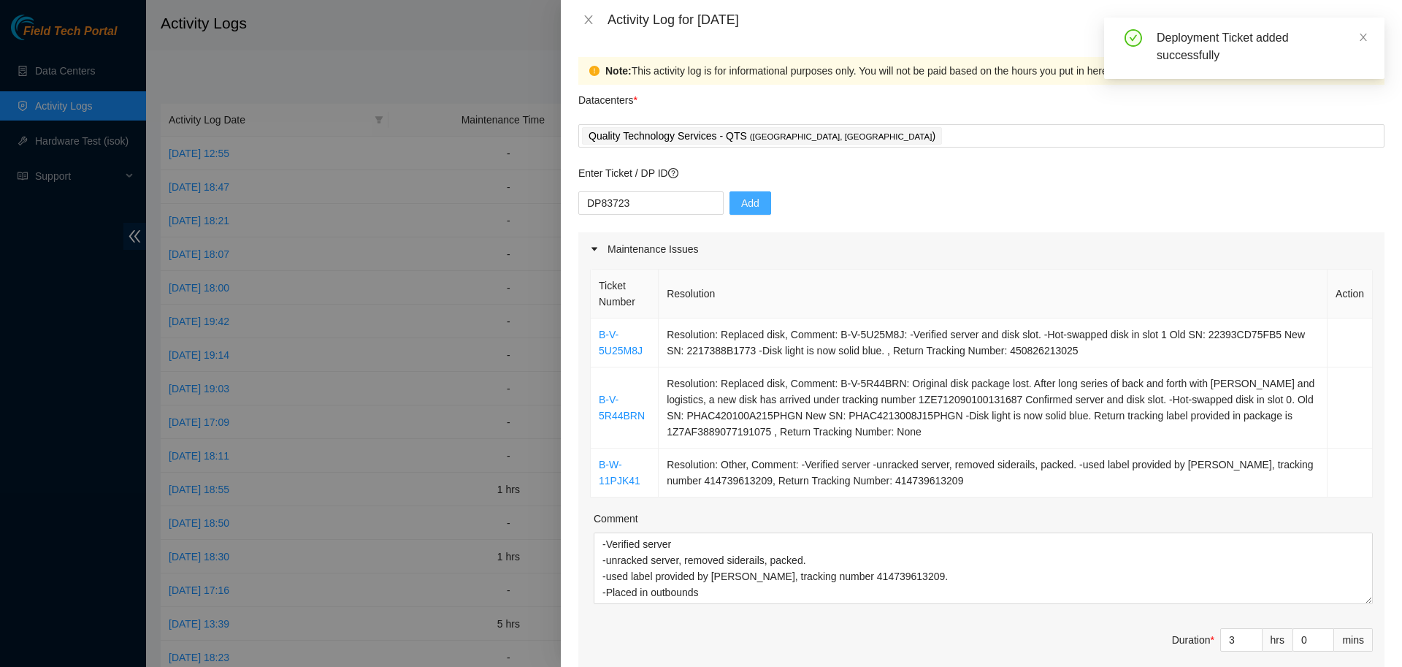
click at [741, 205] on span "Add" at bounding box center [750, 203] width 18 height 16
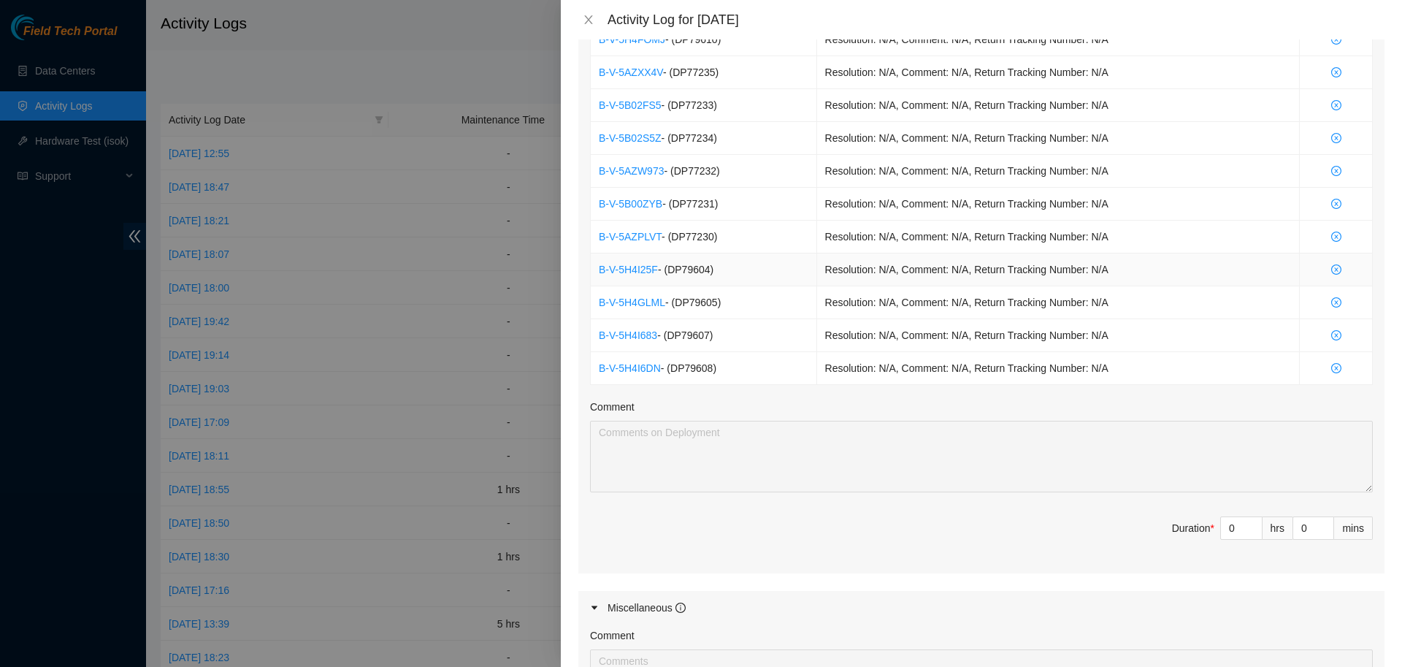
scroll to position [1182, 0]
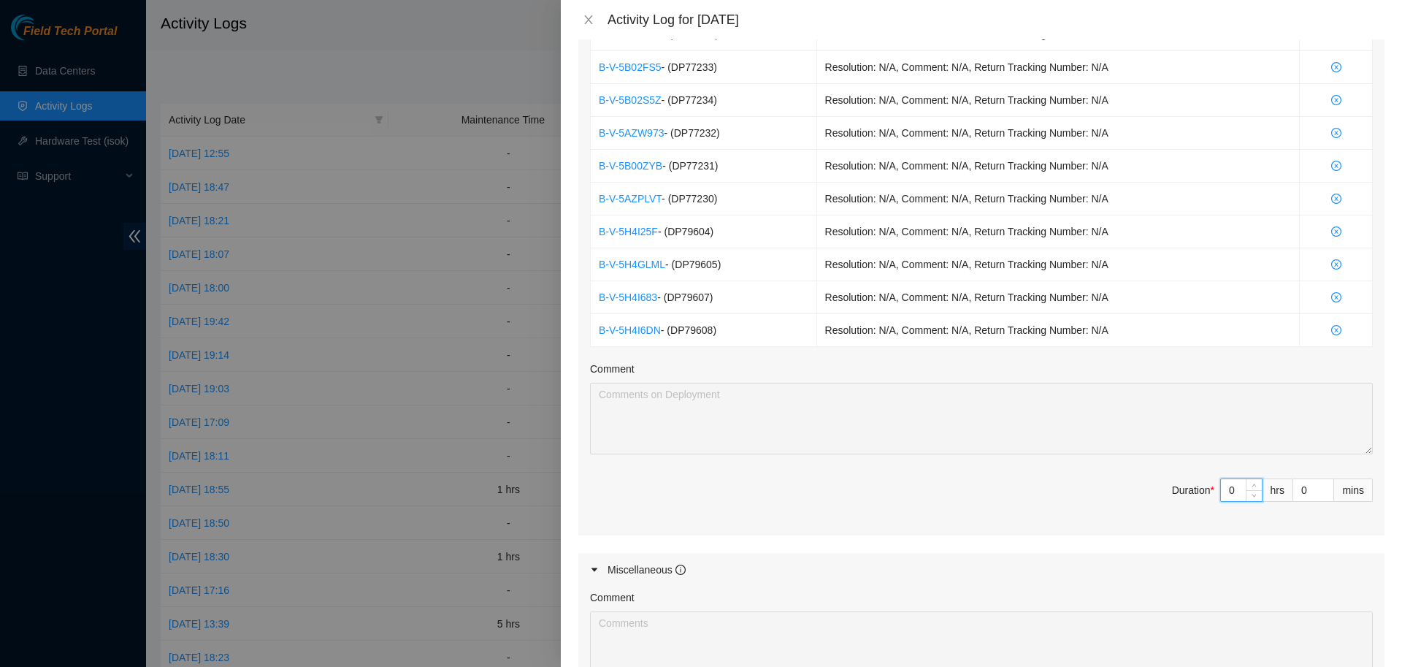
drag, startPoint x: 1239, startPoint y: 491, endPoint x: 1179, endPoint y: 494, distance: 59.9
click at [1221, 494] on input "0" at bounding box center [1241, 490] width 41 height 22
type input "5"
type input "8"
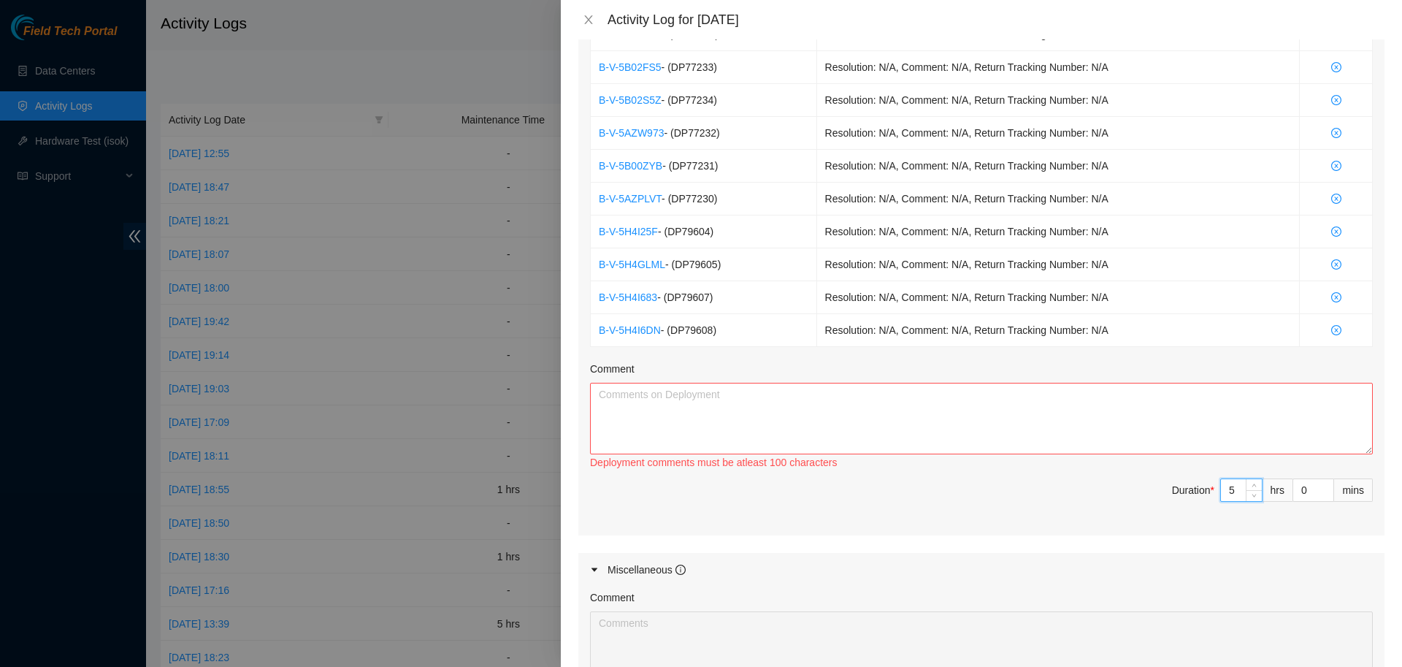
type input "5"
type input "3"
type input "30"
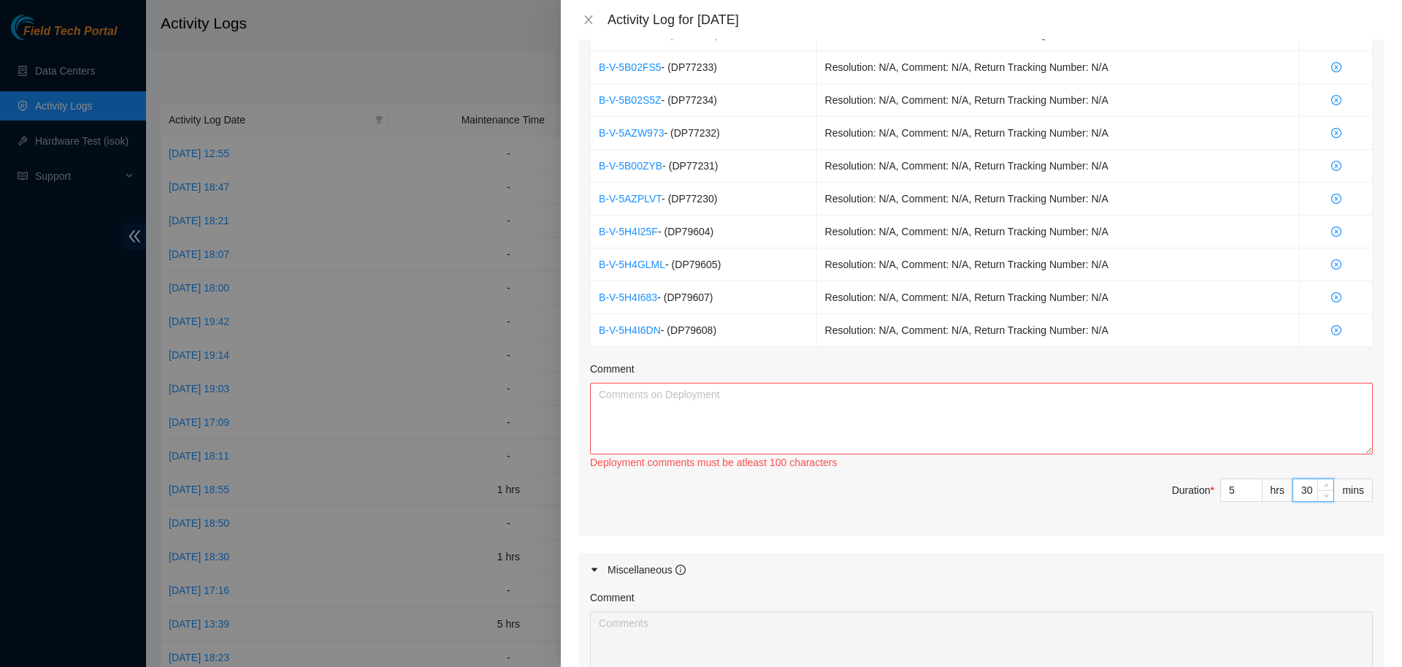
type input "30"
click at [1106, 421] on textarea "Comment" at bounding box center [981, 419] width 783 height 72
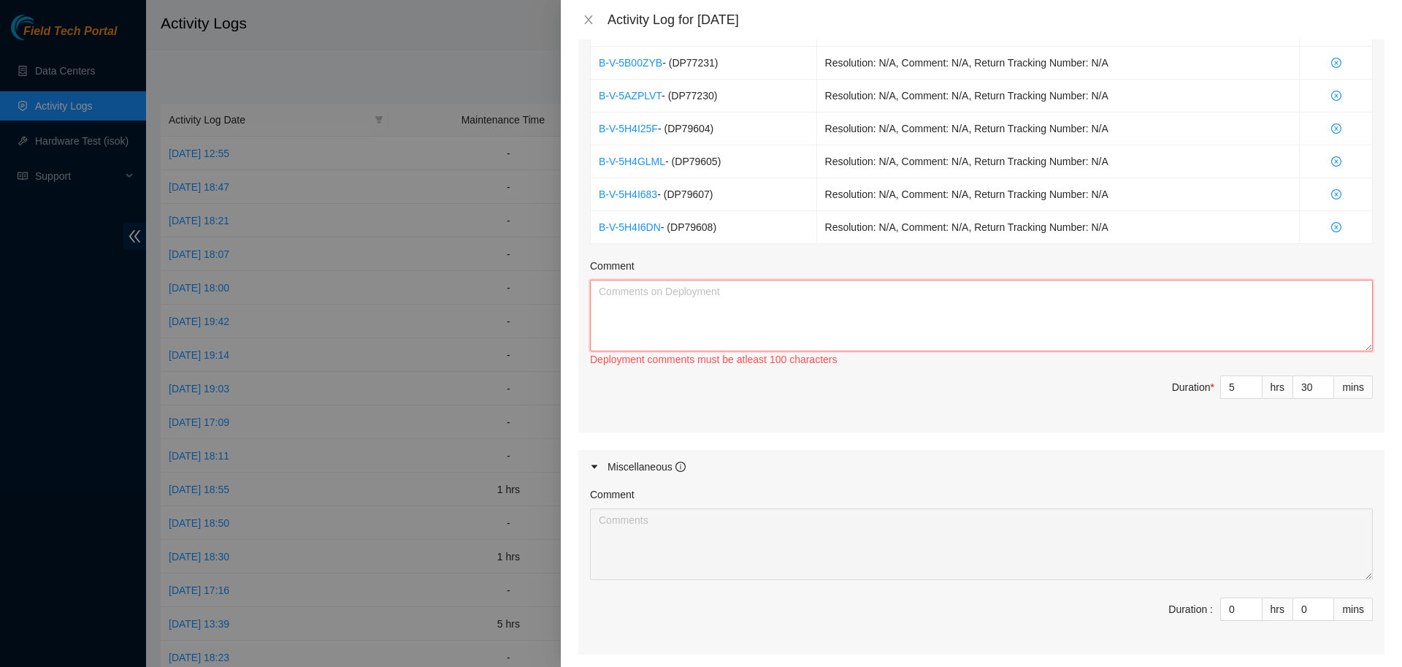
scroll to position [1286, 0]
click at [805, 306] on textarea "Comment" at bounding box center [981, 314] width 783 height 72
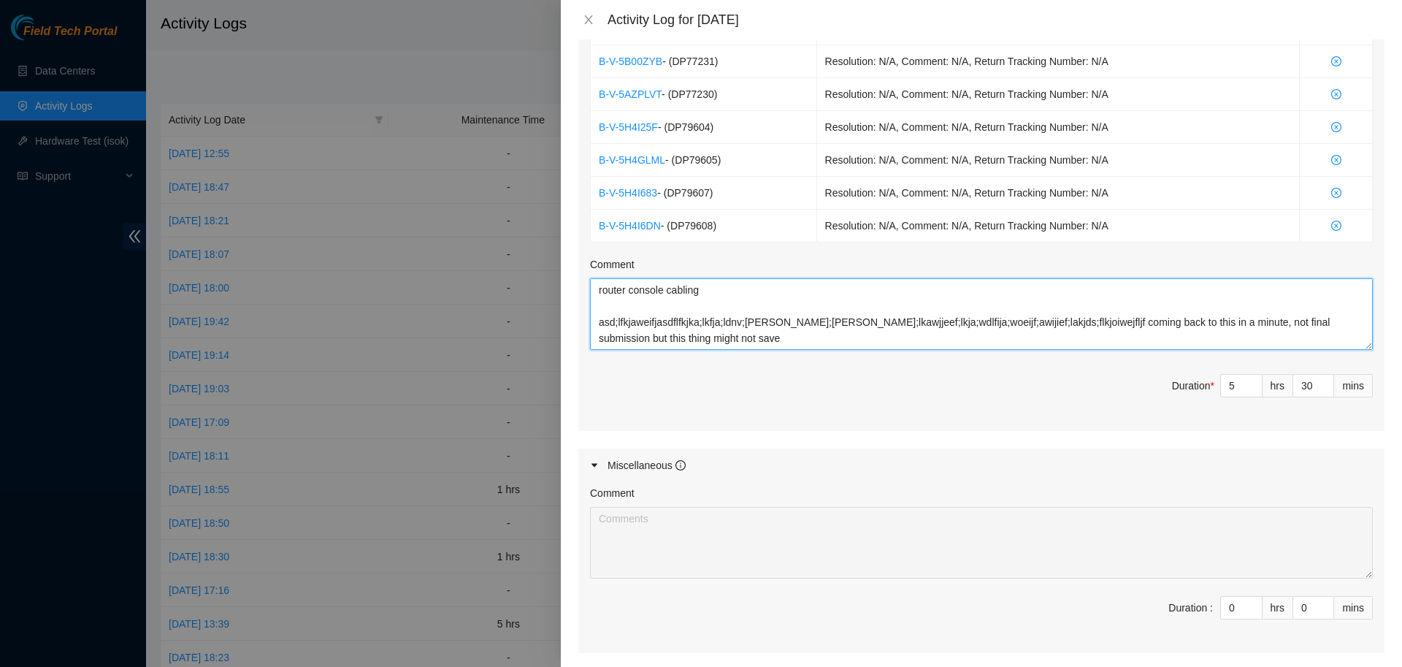
scroll to position [1431, 0]
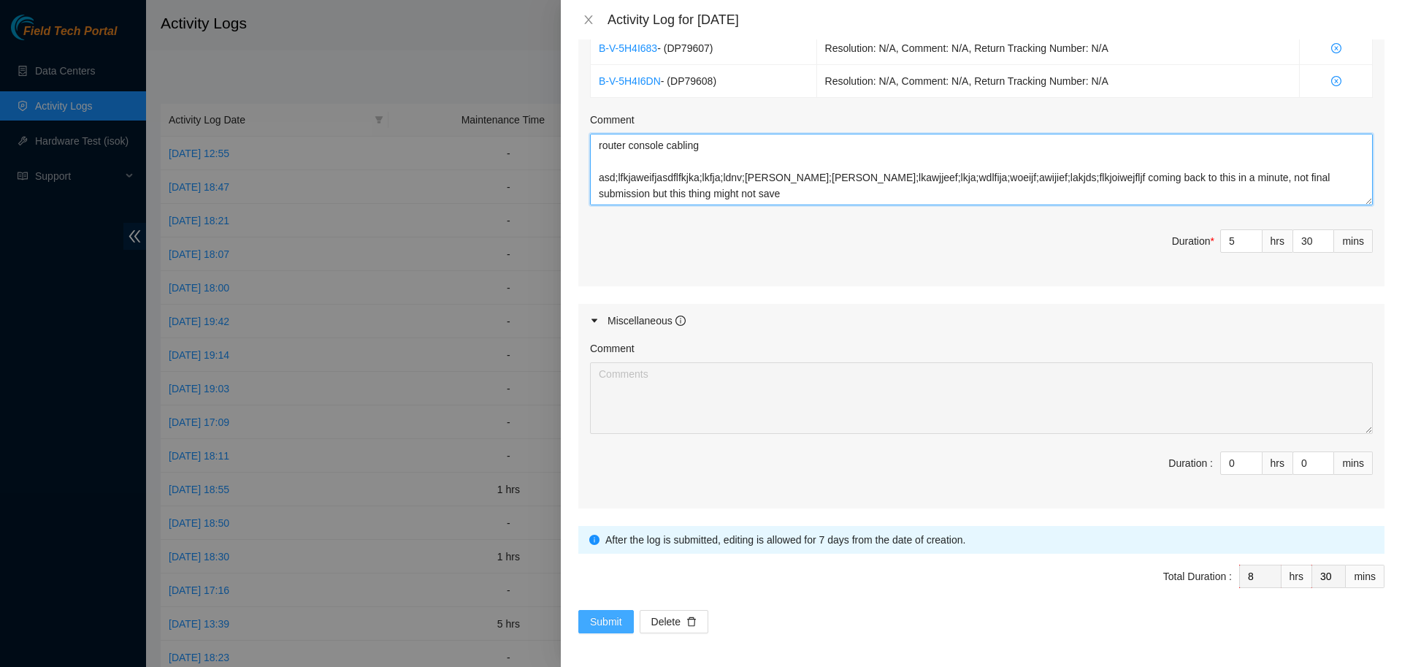
type textarea "IK aisle plugs router console cabling asd;lfkjaweifjasdflfkjka;lkfja;ldnv;[PERS…"
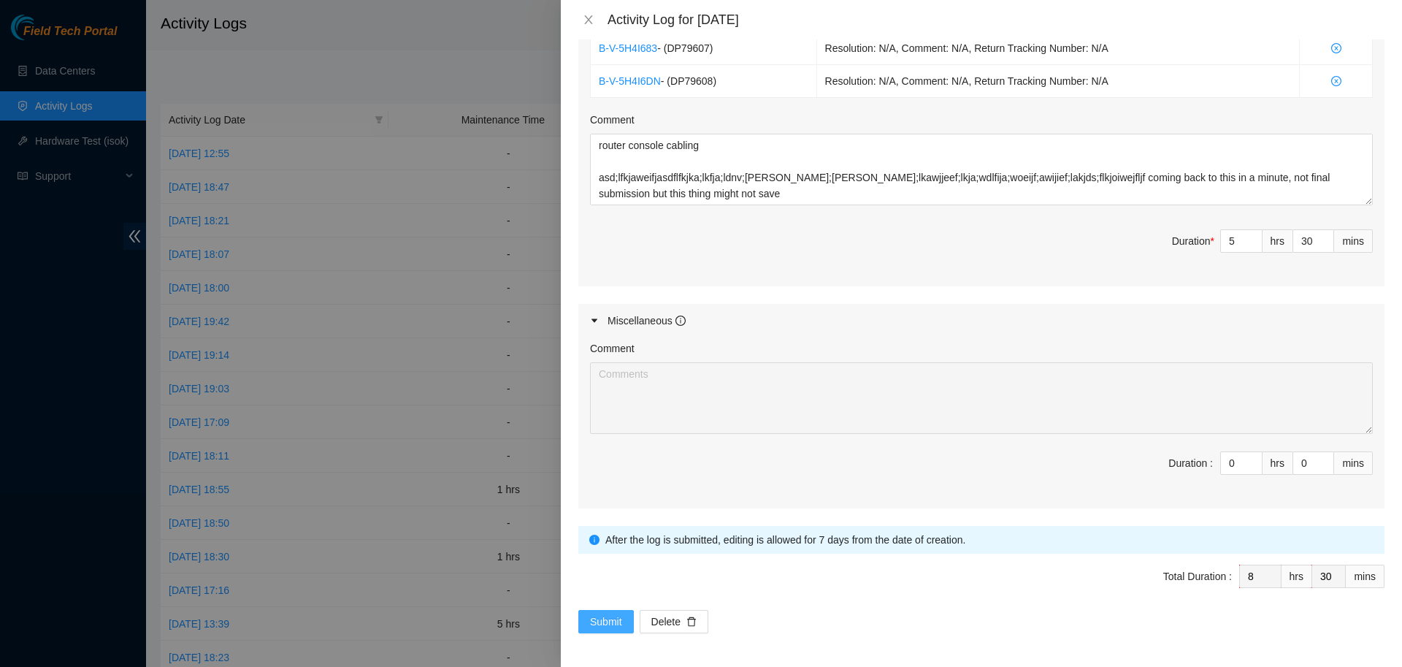
click at [604, 616] on span "Submit" at bounding box center [606, 621] width 32 height 16
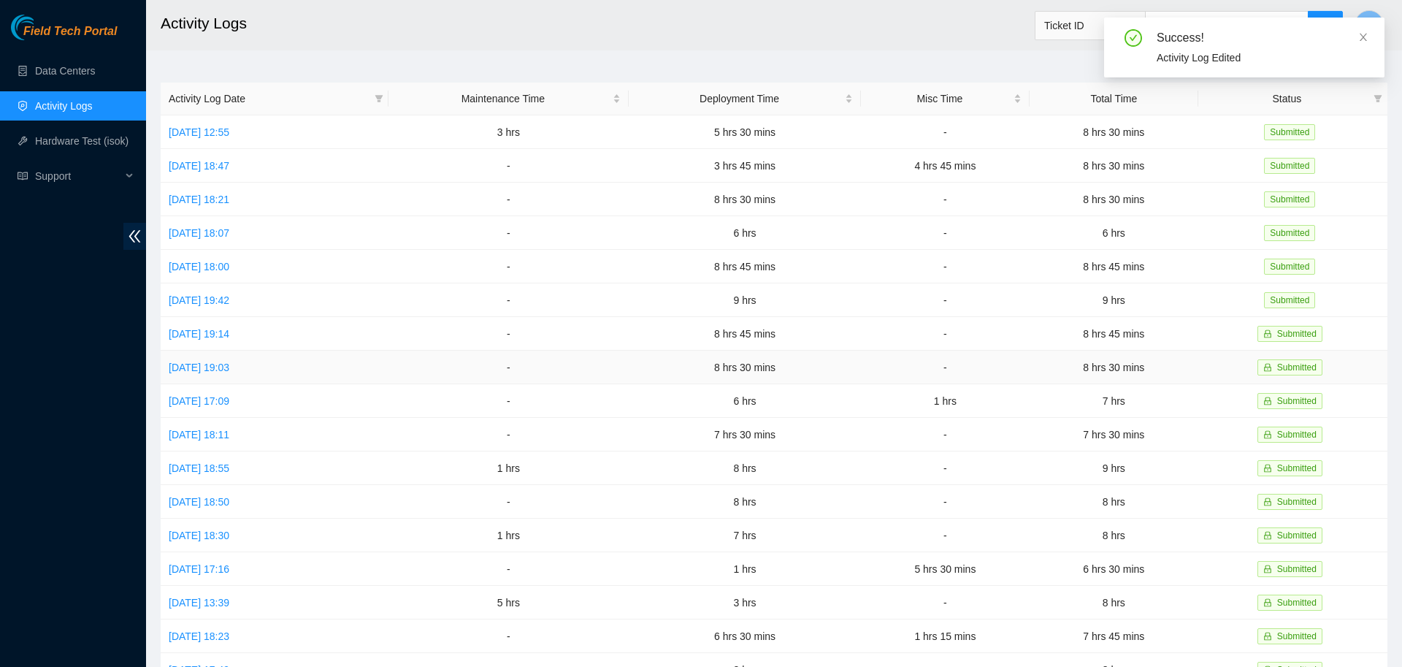
scroll to position [0, 0]
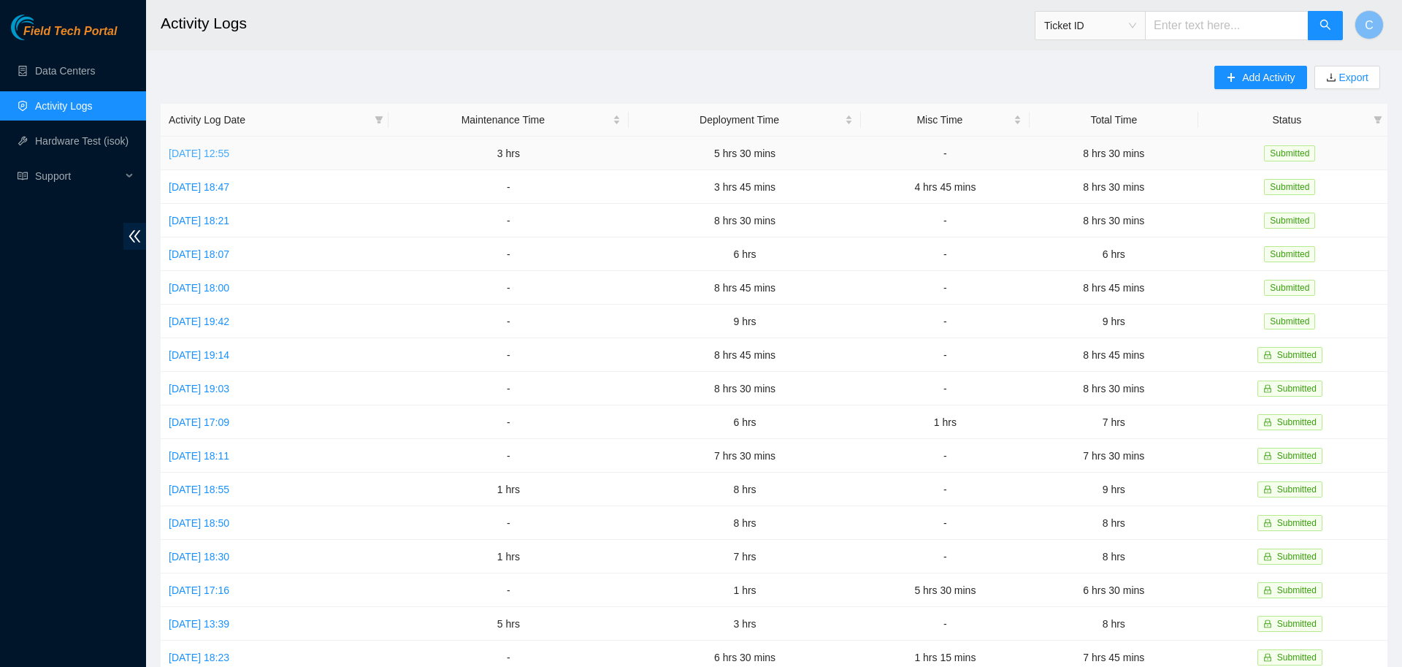
click at [229, 153] on link "[DATE] 12:55" at bounding box center [199, 154] width 61 height 12
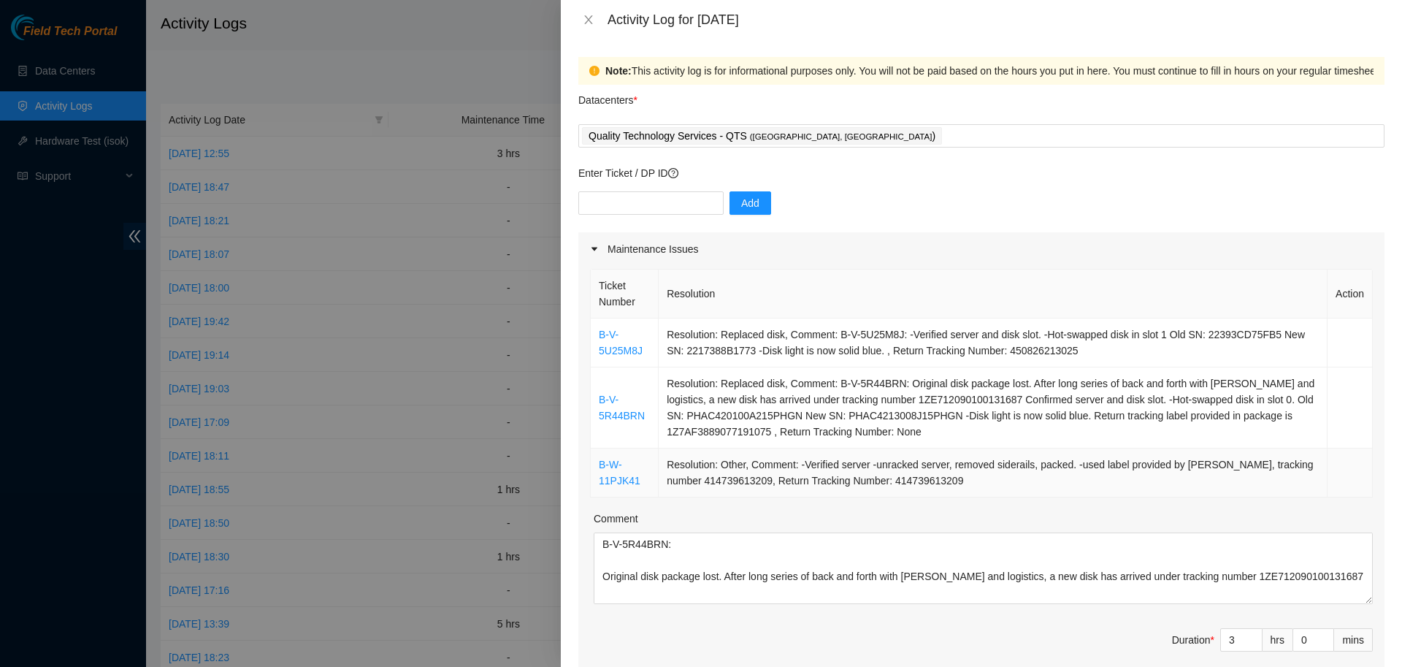
click at [1017, 470] on td "Resolution: Other, Comment: -Verified server -unracked server, removed siderail…" at bounding box center [993, 472] width 669 height 49
click at [397, 307] on div at bounding box center [701, 333] width 1402 height 667
click at [591, 19] on icon "close" at bounding box center [589, 20] width 12 height 12
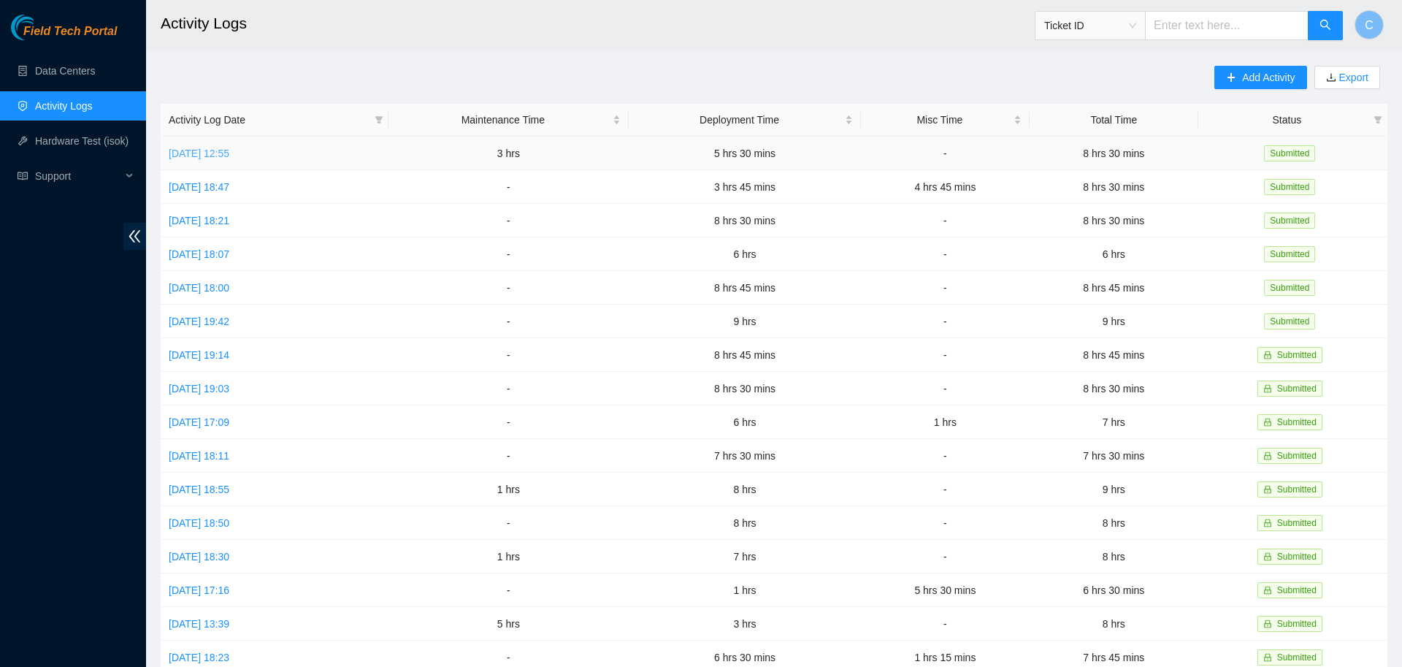
click at [216, 156] on link "[DATE] 12:55" at bounding box center [199, 154] width 61 height 12
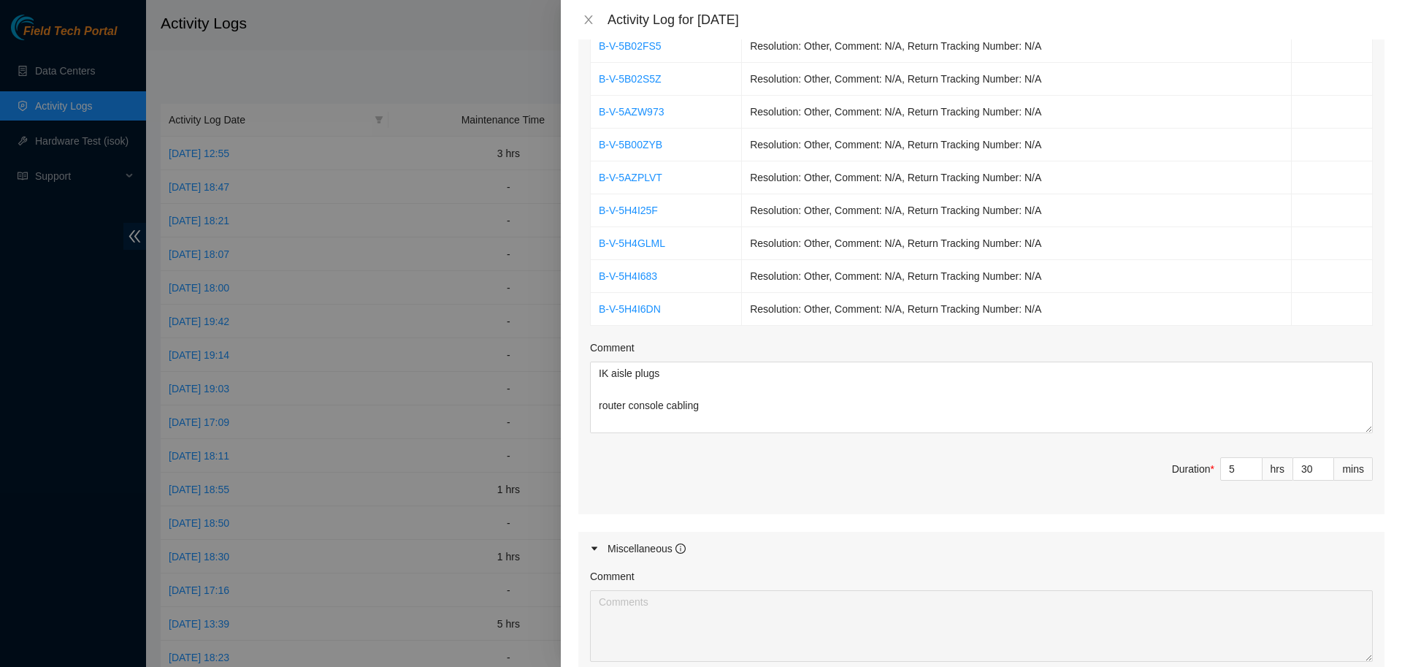
scroll to position [1216, 0]
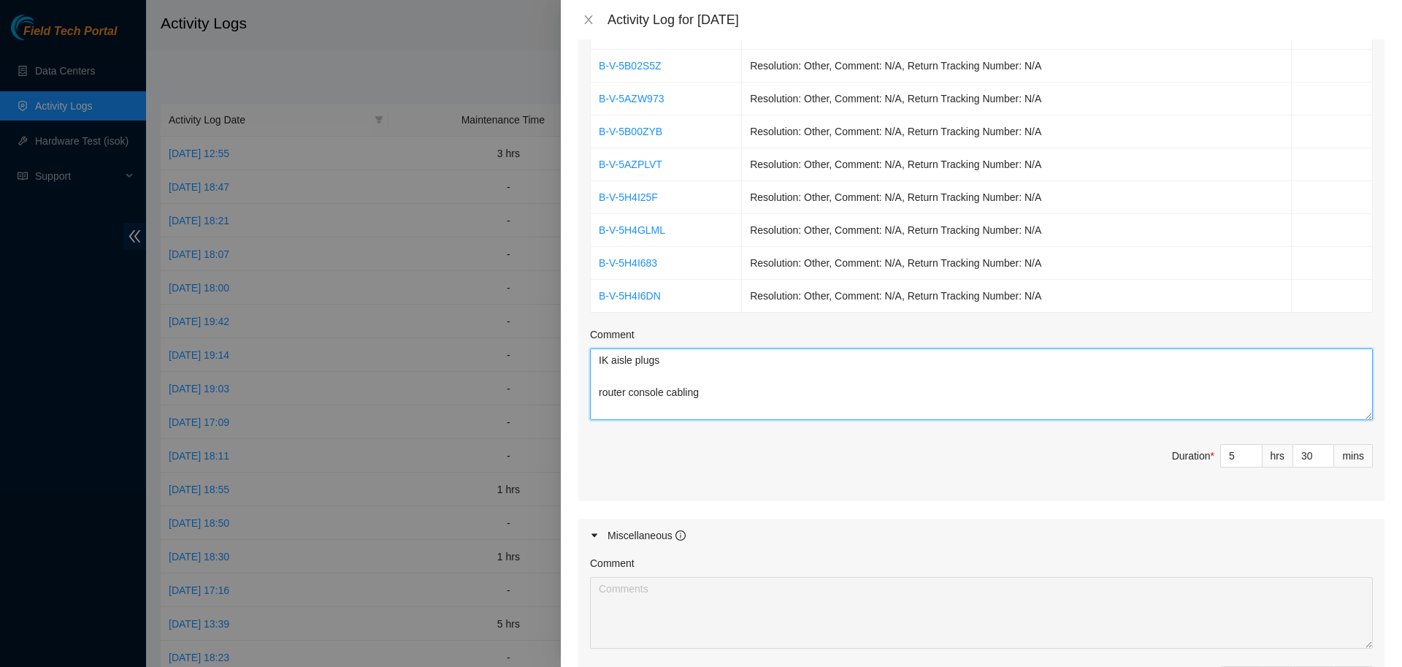
click at [686, 359] on textarea "IK aisle plugs router console cabling asd;lfkjaweifjasdflfkjka;lkfja;ldnv;[PERS…" at bounding box center [981, 384] width 783 height 72
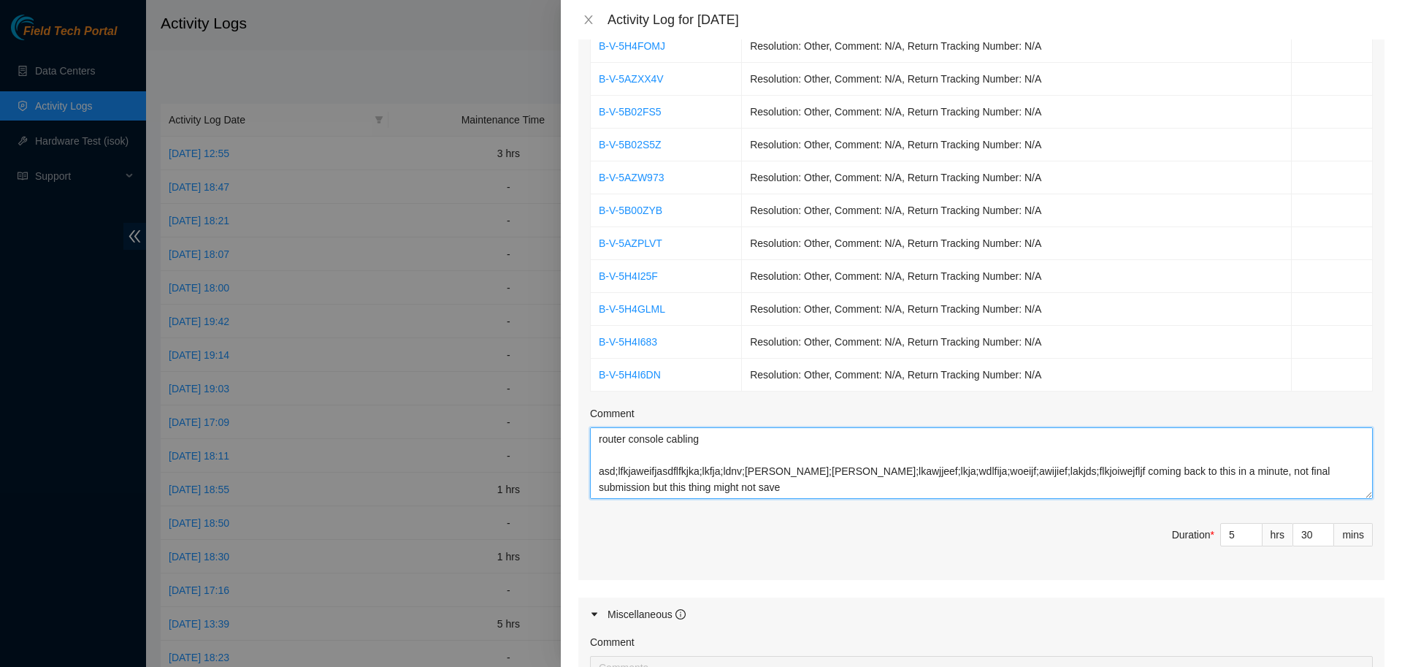
scroll to position [145, 0]
drag, startPoint x: 595, startPoint y: 456, endPoint x: 673, endPoint y: 486, distance: 83.9
click at [673, 486] on textarea "Assisted team with: determining lengths of tor console cables going to IP147, b…" at bounding box center [981, 463] width 783 height 72
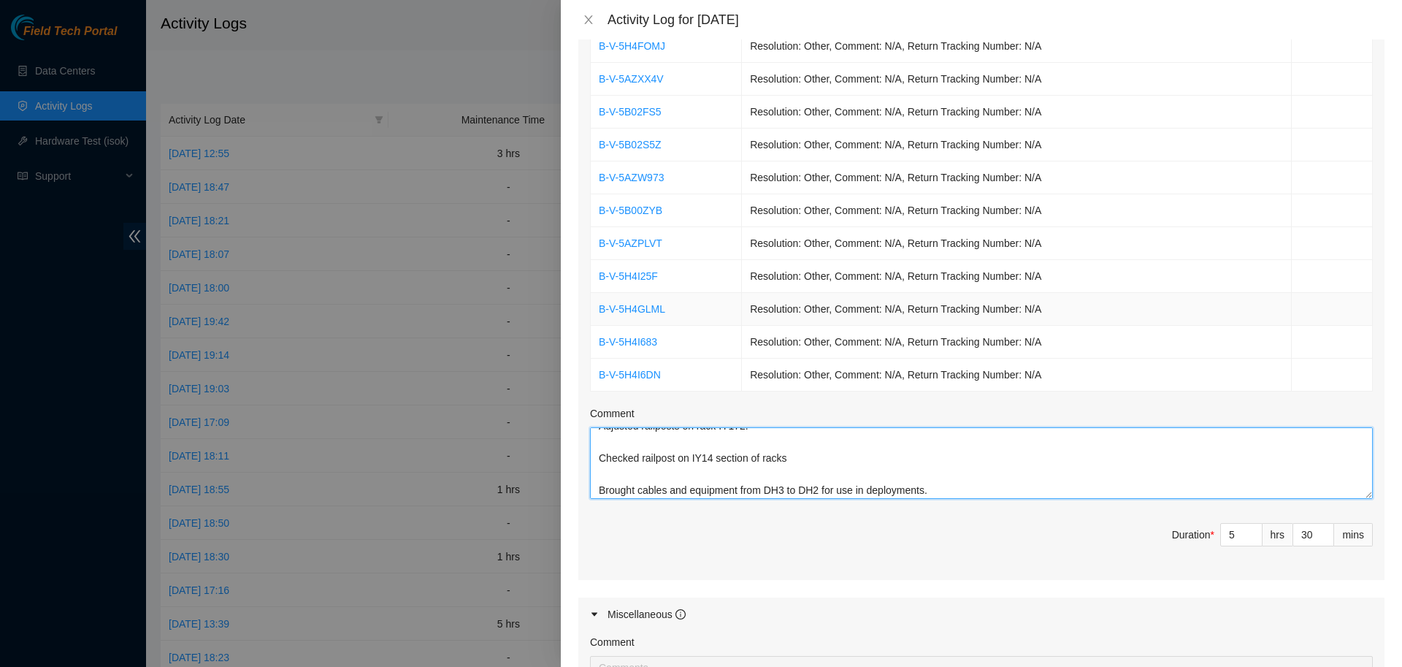
scroll to position [1431, 0]
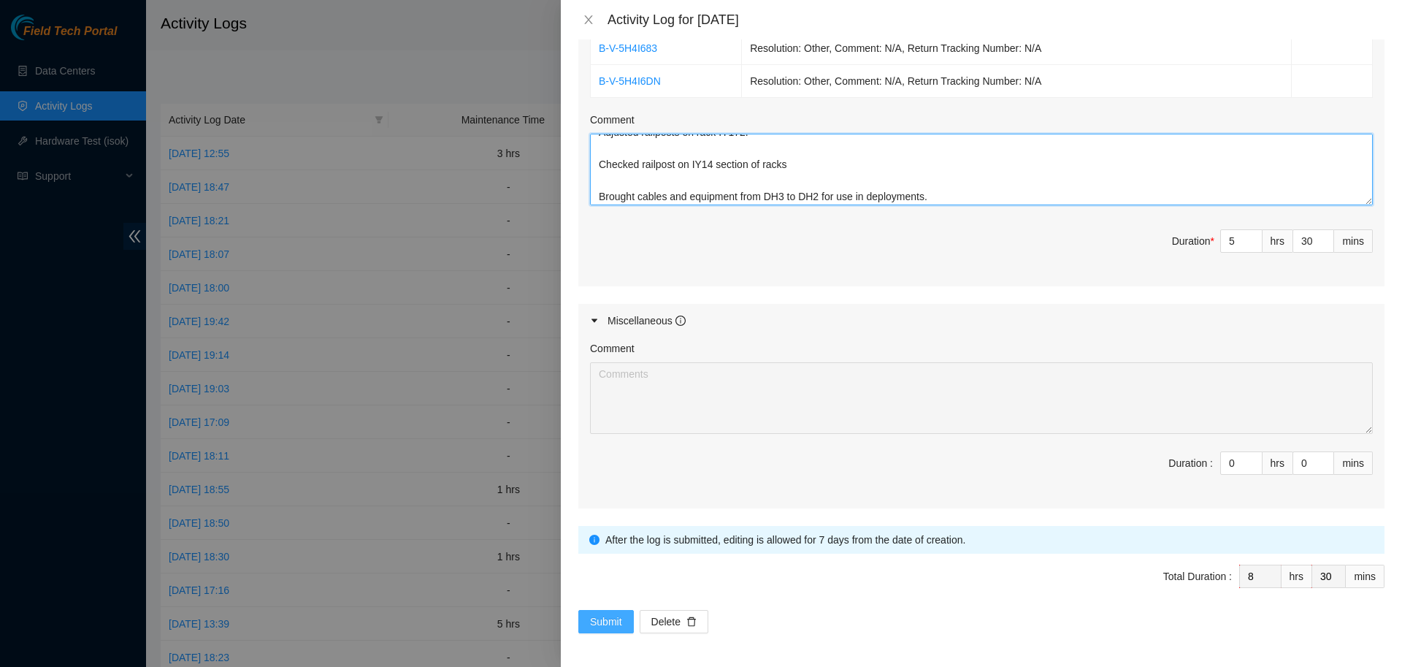
type textarea "Assisted team with: determining lengths of tor console cables going to IP147, b…"
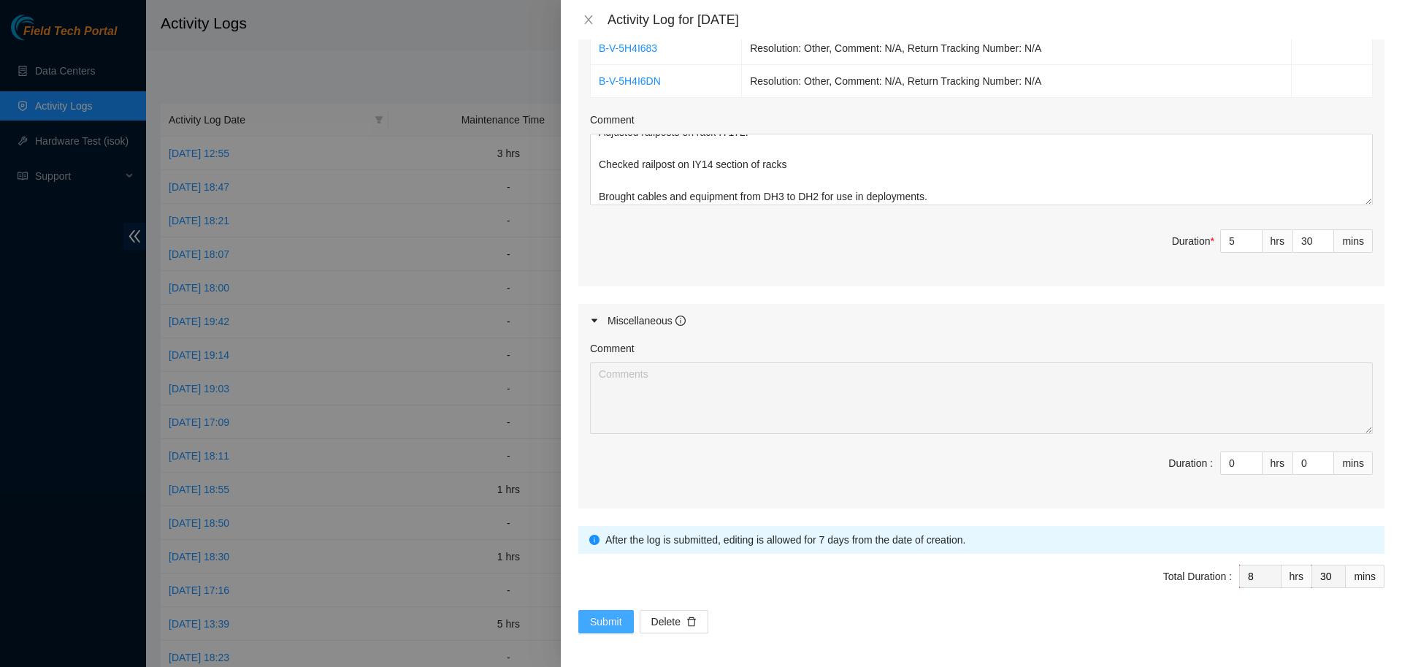
click at [612, 617] on span "Submit" at bounding box center [606, 621] width 32 height 16
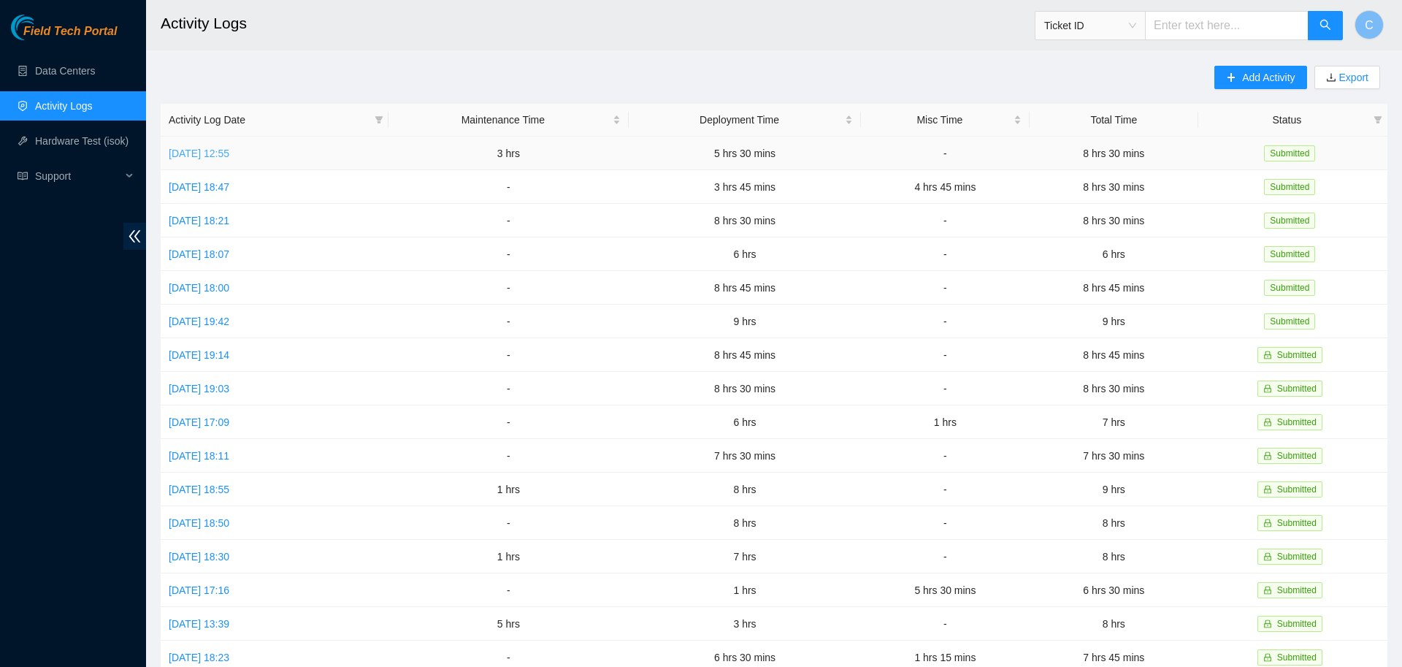
click at [229, 154] on link "[DATE] 12:55" at bounding box center [199, 154] width 61 height 12
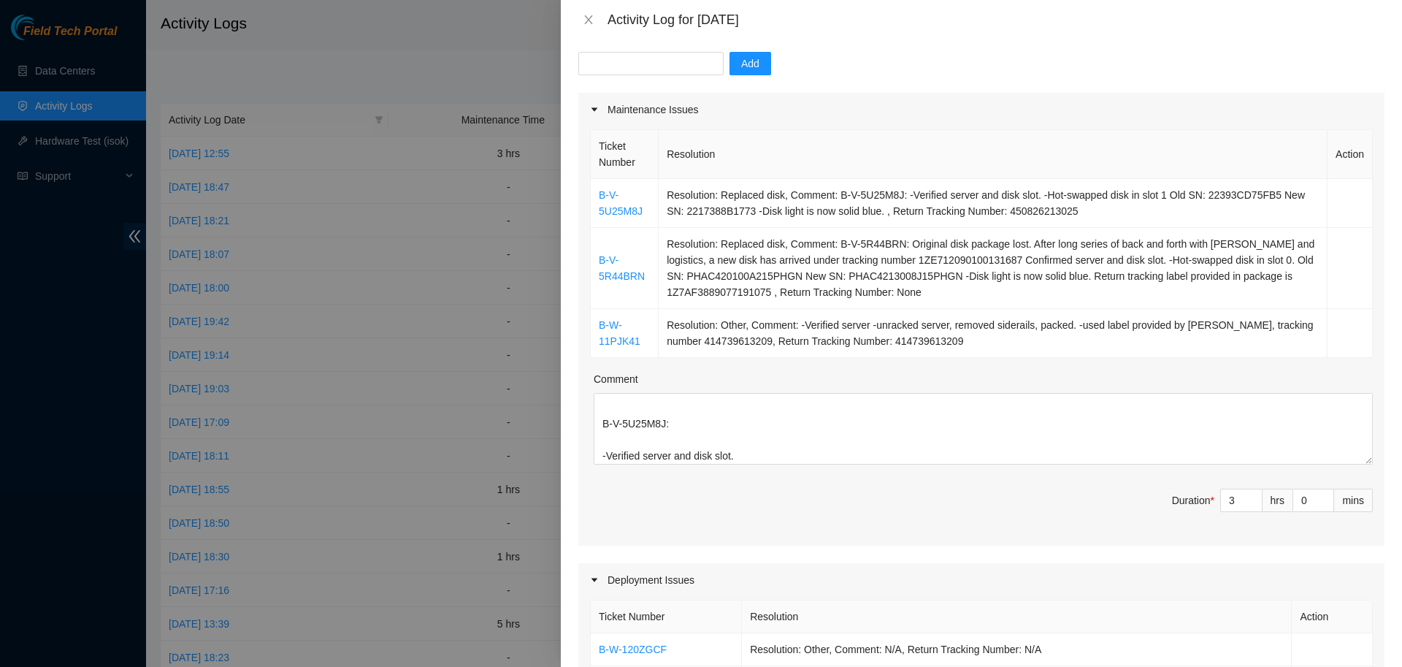
scroll to position [140, 0]
click at [1233, 500] on input "3" at bounding box center [1241, 500] width 41 height 22
type input "5"
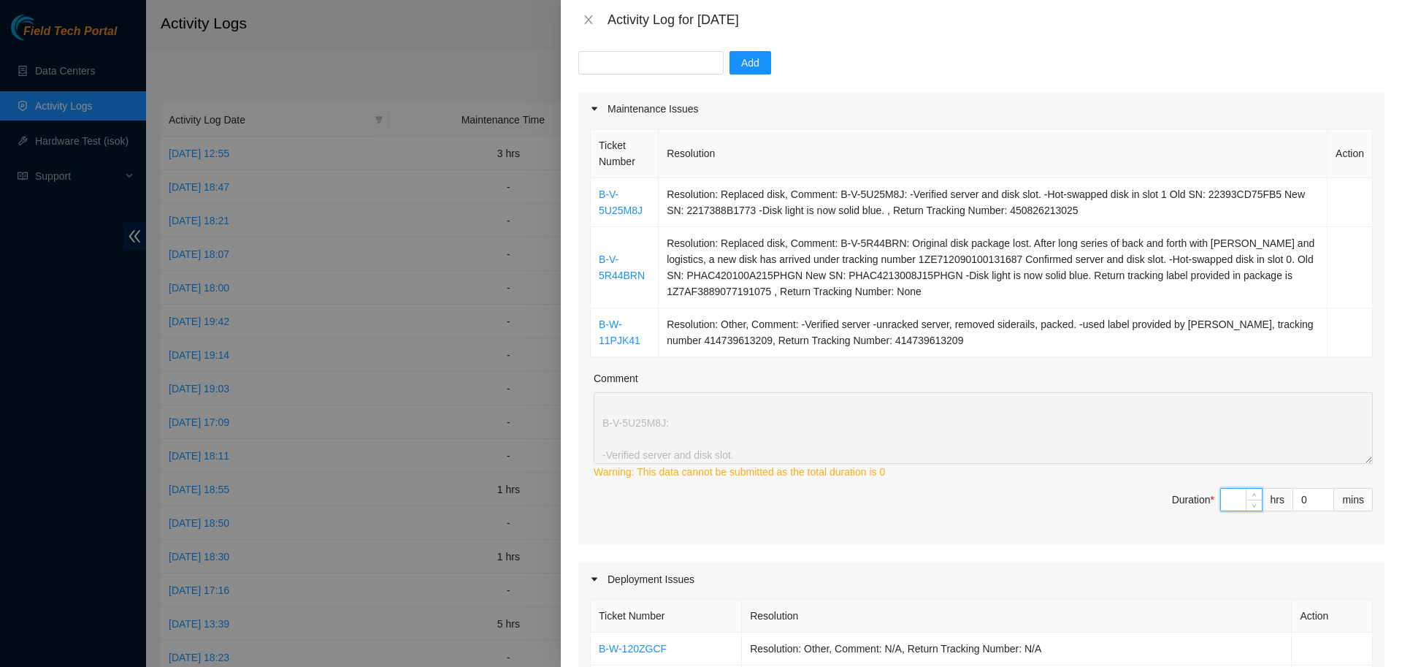
type input "2"
type input "7"
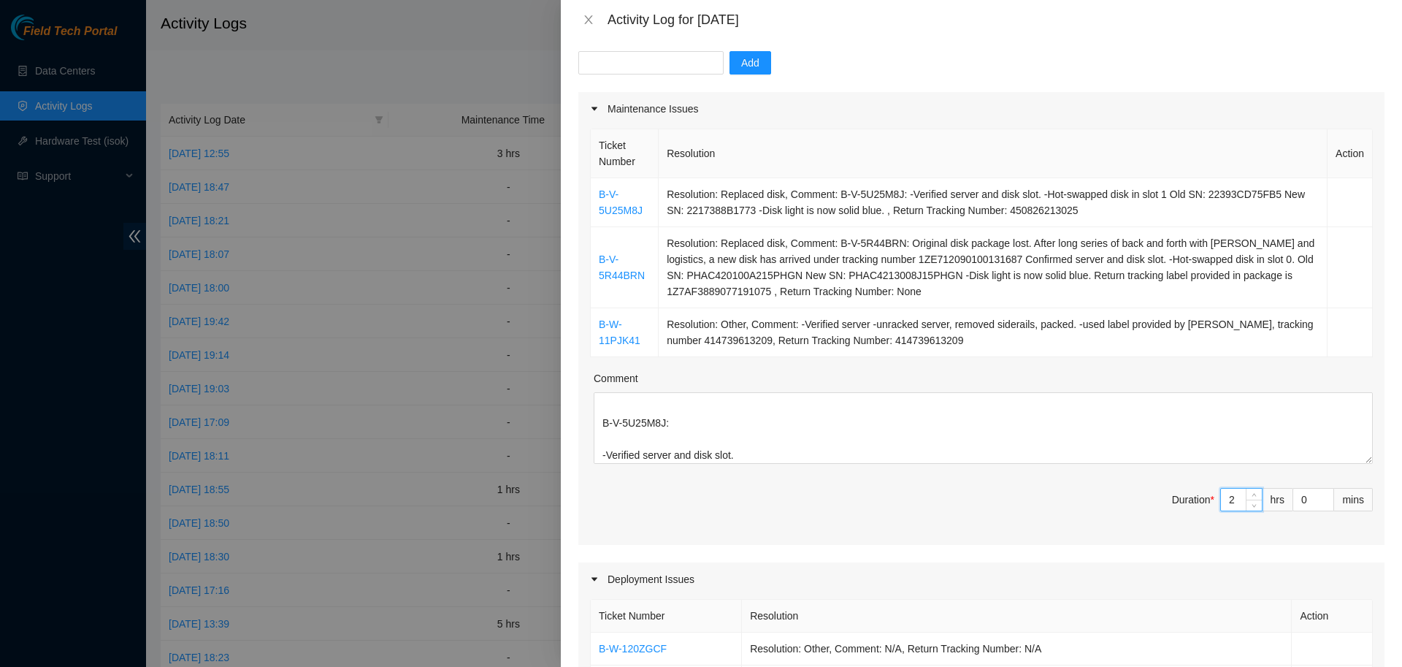
type input "2"
type input "4"
type input "34"
type input "45"
type input "8"
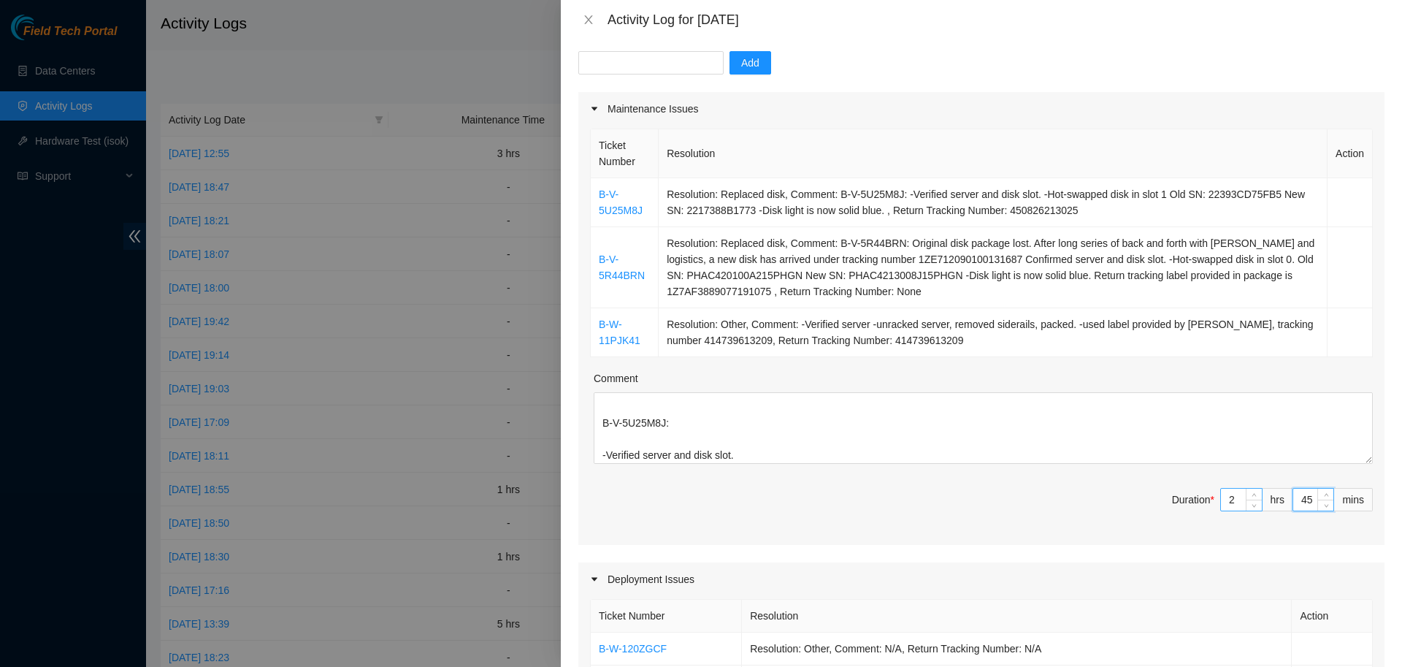
type input "15"
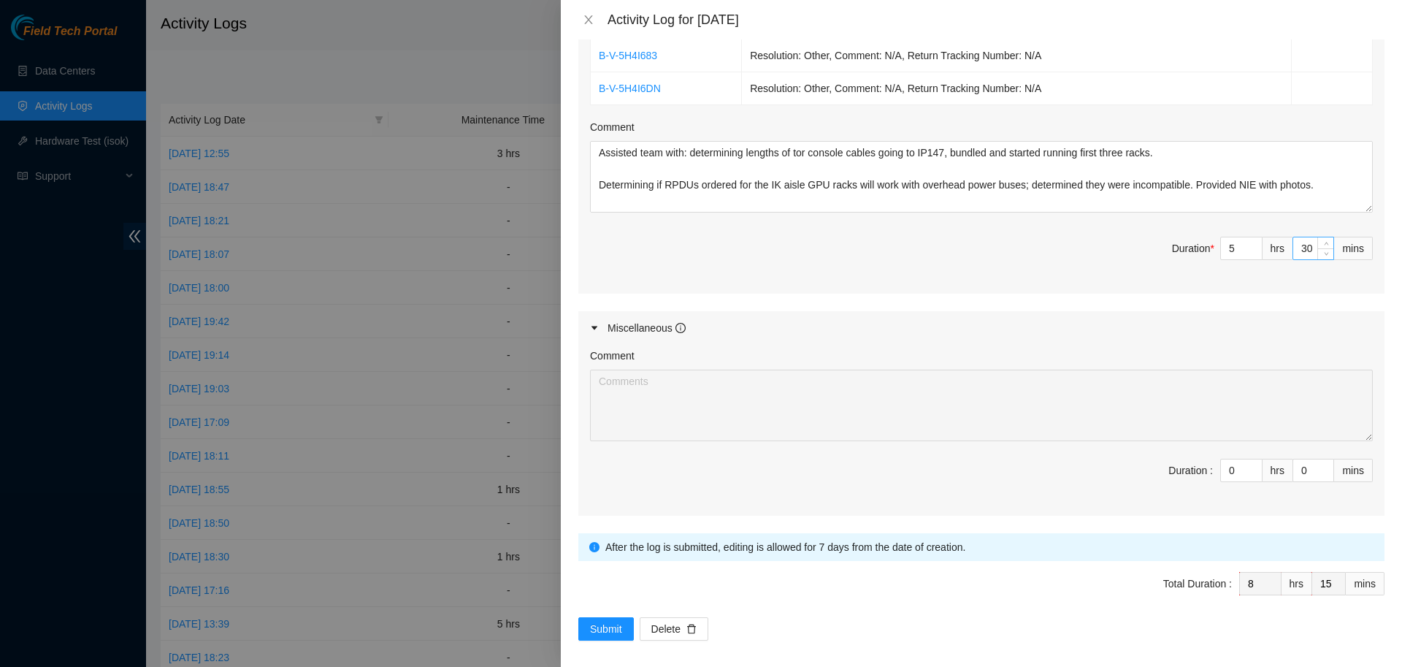
scroll to position [1425, 0]
type input "45"
click at [605, 624] on span "Submit" at bounding box center [606, 627] width 32 height 16
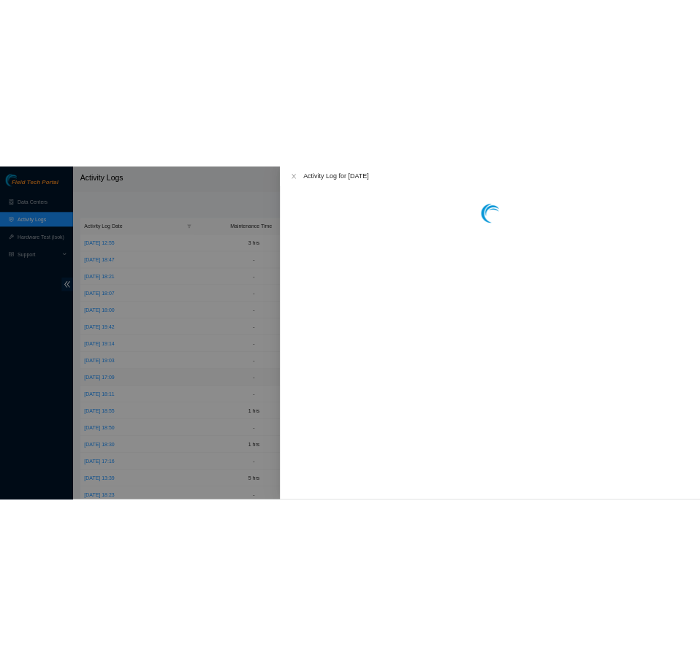
scroll to position [0, 0]
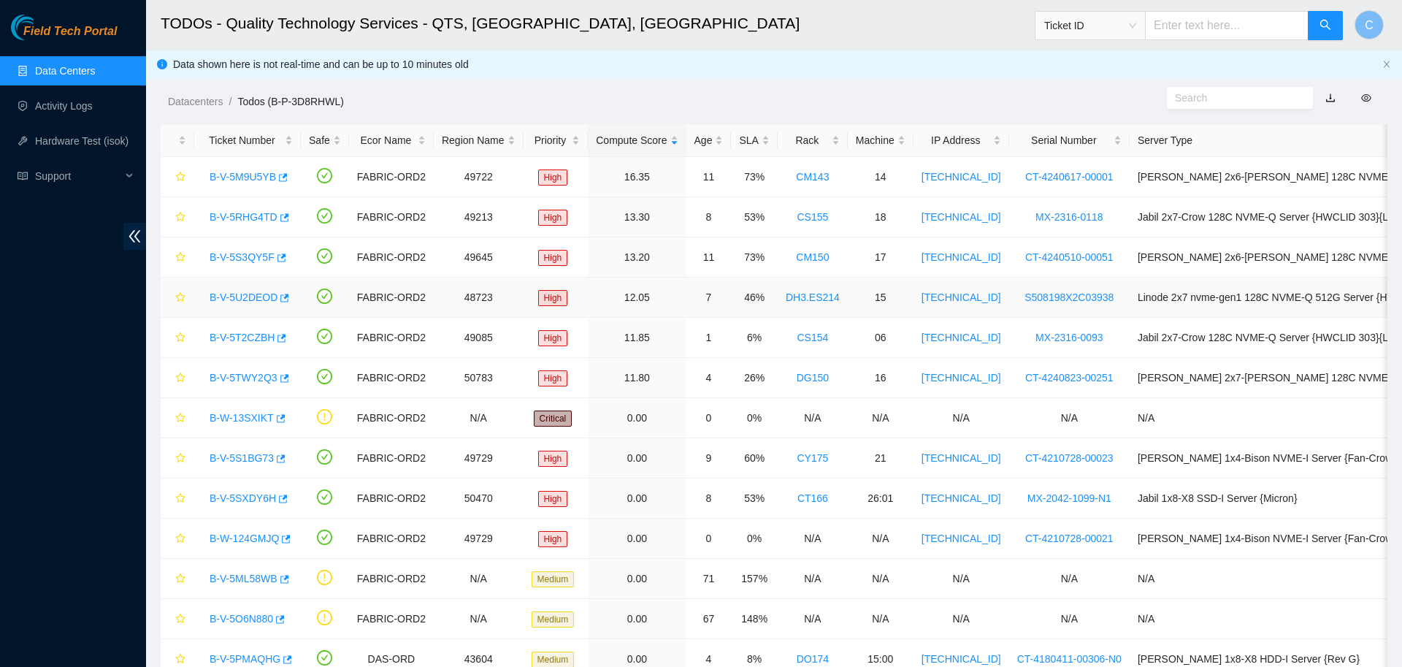
scroll to position [134, 0]
click at [247, 419] on link "B-W-13SXIKT" at bounding box center [242, 418] width 64 height 12
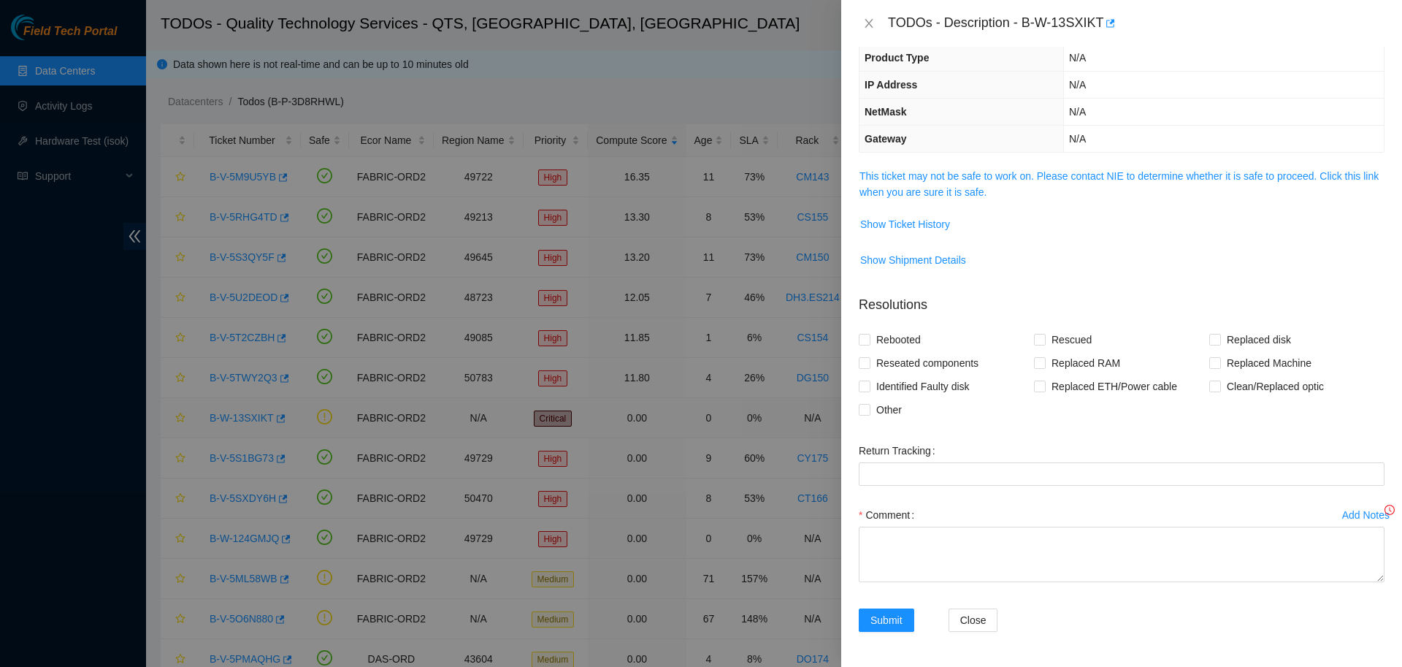
scroll to position [0, 0]
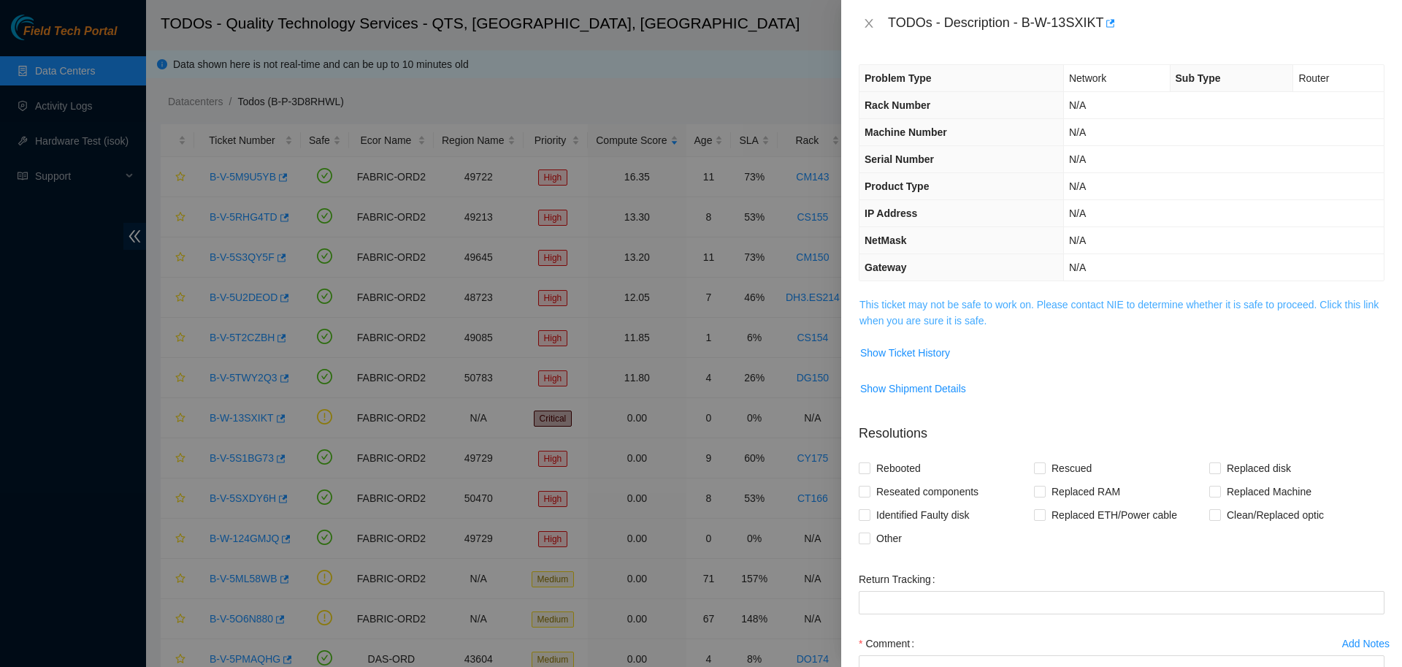
click at [952, 311] on link "This ticket may not be safe to work on. Please contact NIE to determine whether…" at bounding box center [1119, 313] width 519 height 28
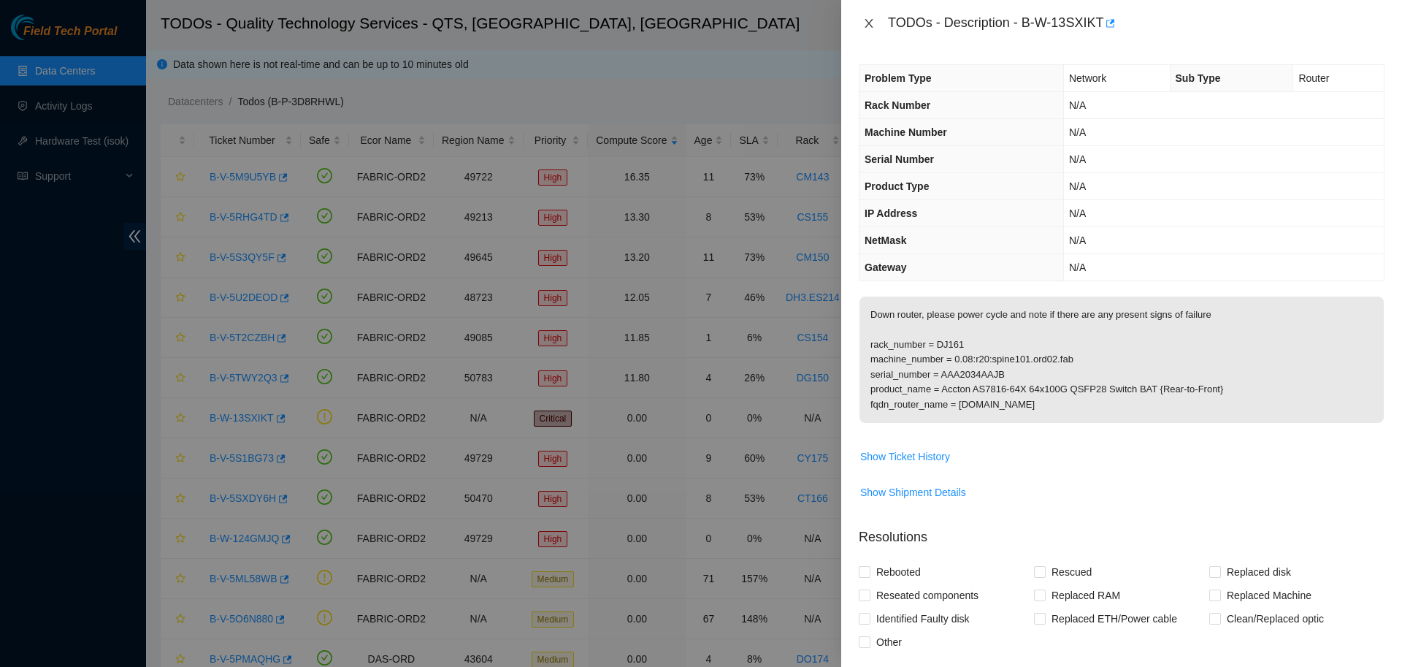
click at [867, 20] on icon "close" at bounding box center [869, 24] width 12 height 12
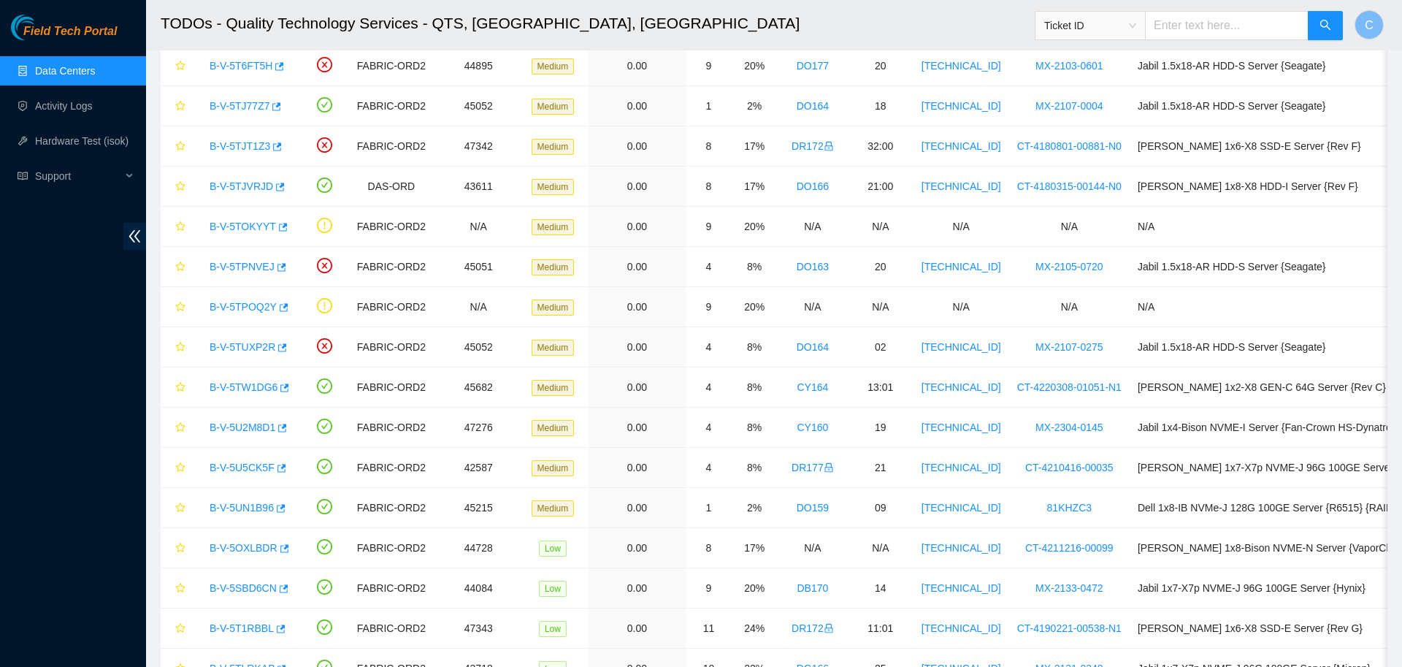
scroll to position [890, 0]
